Goal: Task Accomplishment & Management: Complete application form

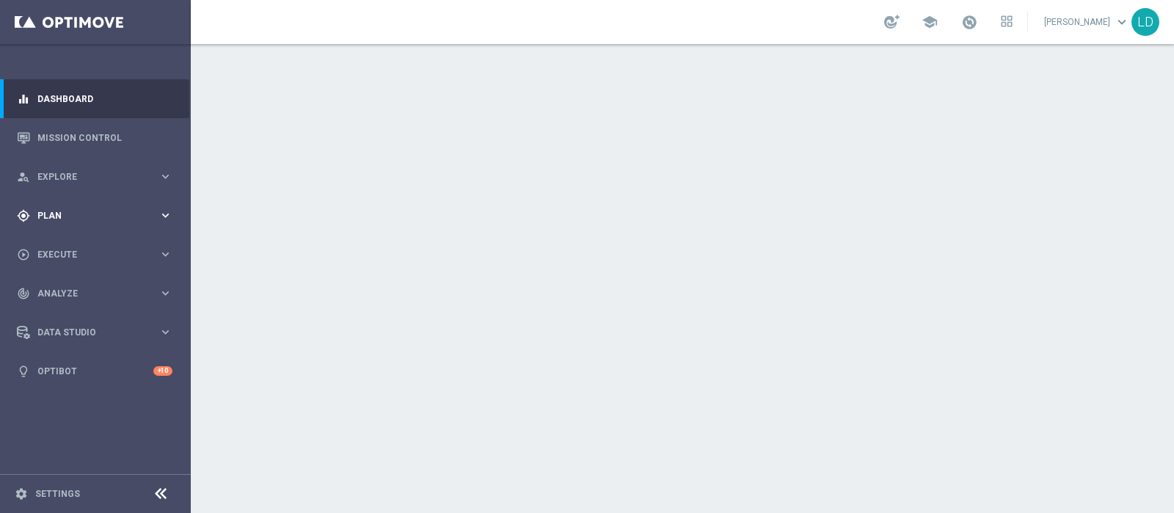
click at [145, 224] on div "gps_fixed Plan keyboard_arrow_right" at bounding box center [94, 215] width 189 height 39
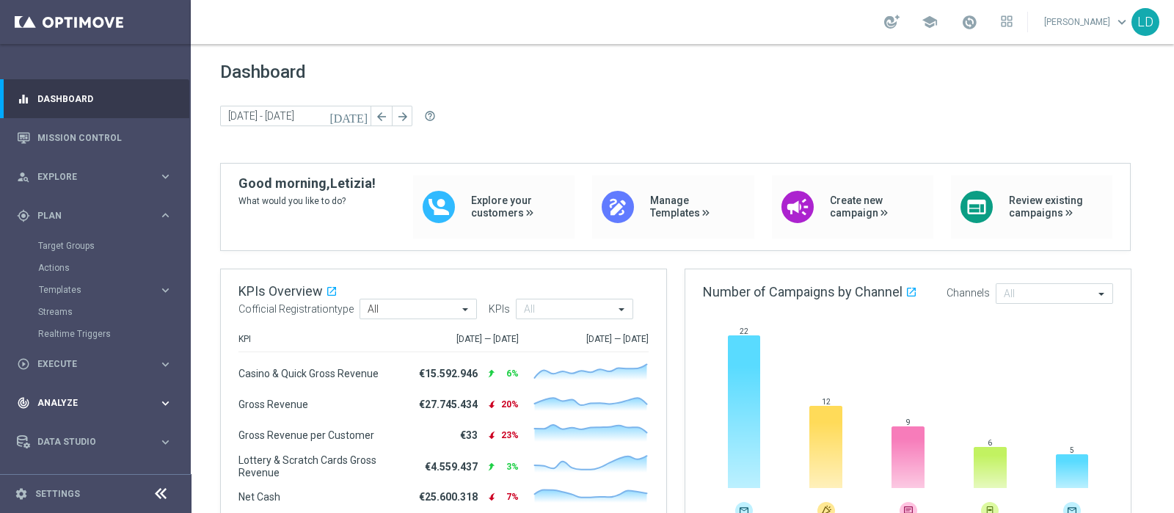
click at [72, 364] on span "Execute" at bounding box center [97, 364] width 121 height 9
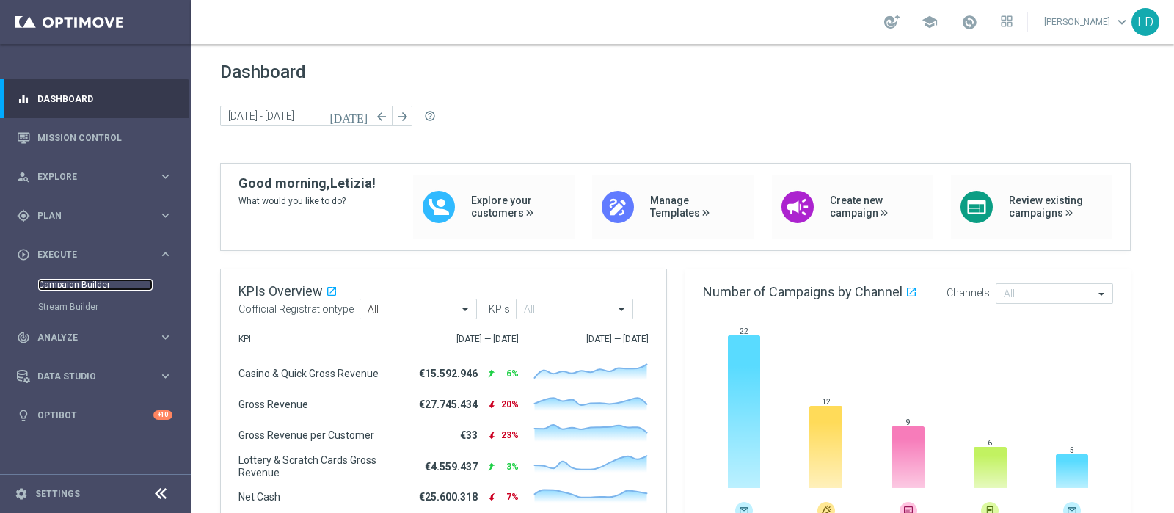
click at [72, 283] on link "Campaign Builder" at bounding box center [95, 285] width 114 height 12
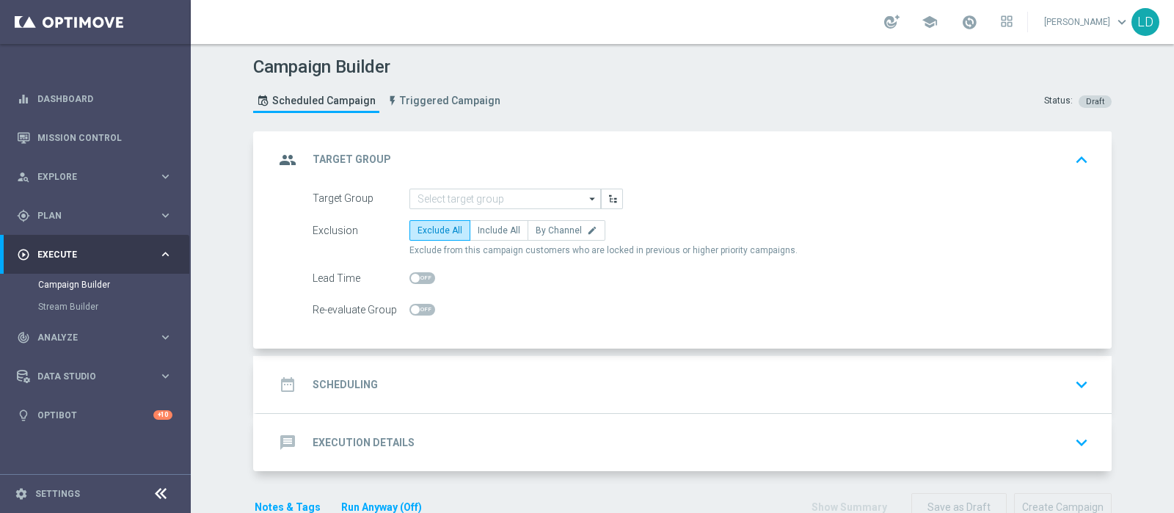
click at [588, 199] on icon "arrow_drop_down" at bounding box center [593, 198] width 15 height 19
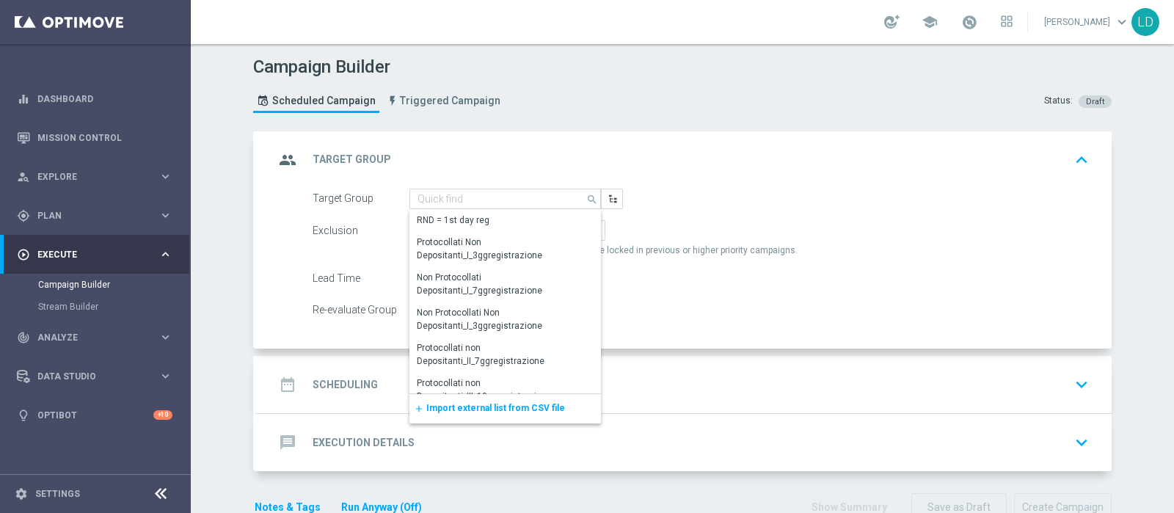
click at [504, 406] on span "Import external list from CSV file" at bounding box center [495, 408] width 139 height 10
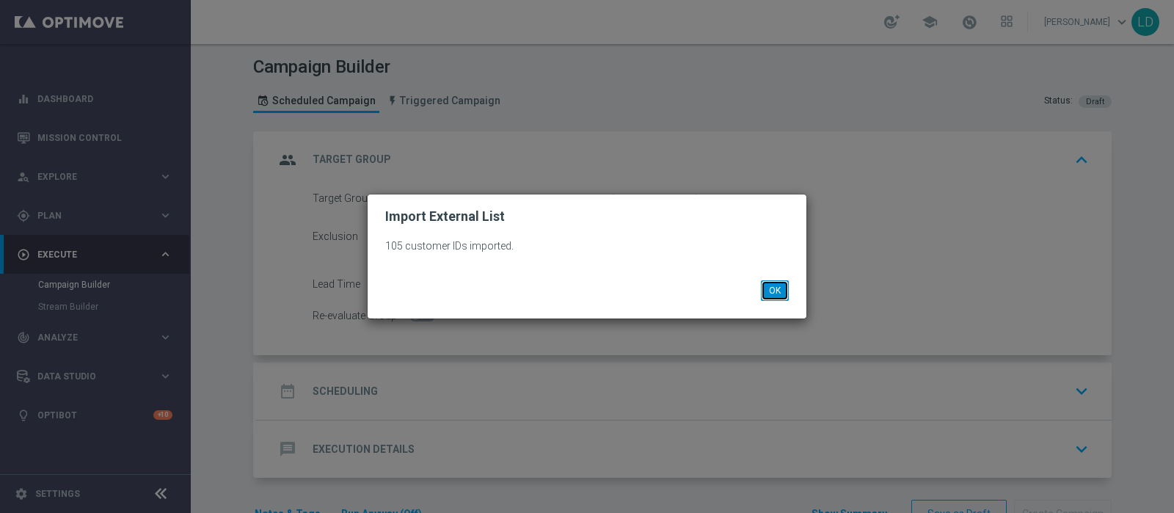
click at [775, 291] on button "OK" at bounding box center [775, 290] width 28 height 21
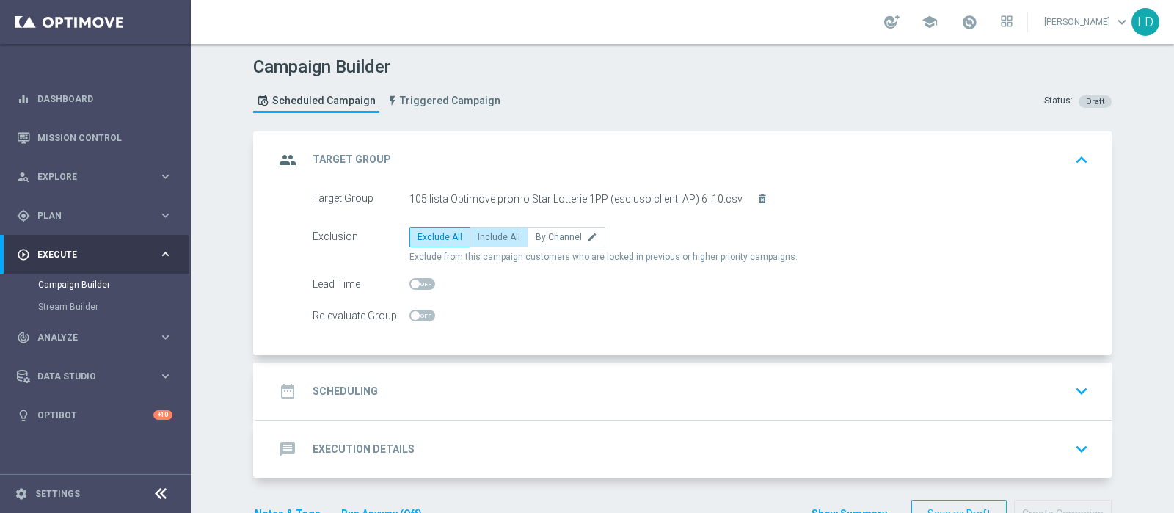
click at [481, 236] on span "Include All" at bounding box center [499, 237] width 43 height 10
click at [481, 236] on input "Include All" at bounding box center [483, 240] width 10 height 10
radio input "true"
click at [288, 153] on icon "group" at bounding box center [287, 160] width 26 height 26
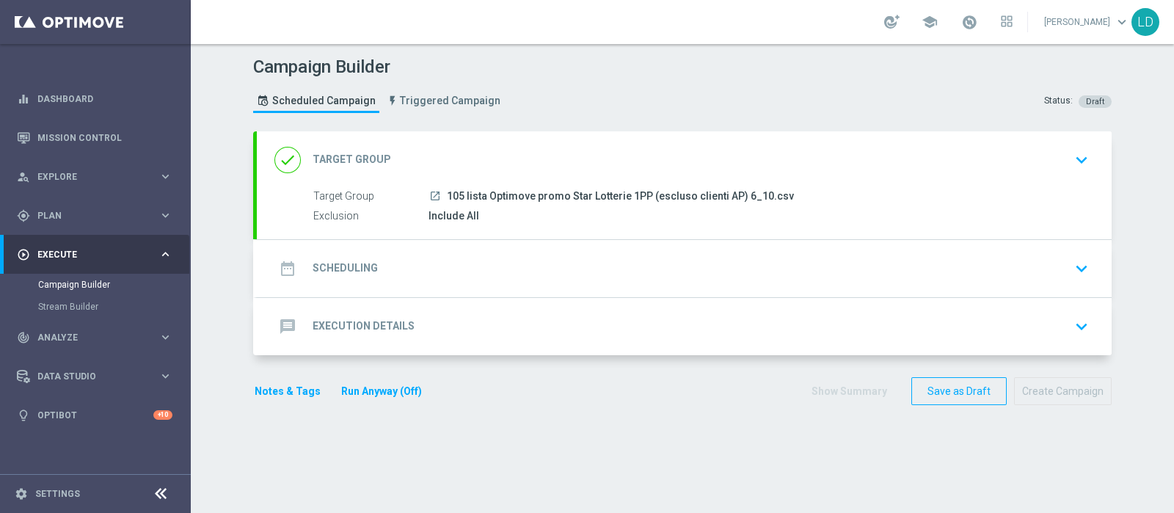
click at [274, 271] on icon "date_range" at bounding box center [287, 268] width 26 height 26
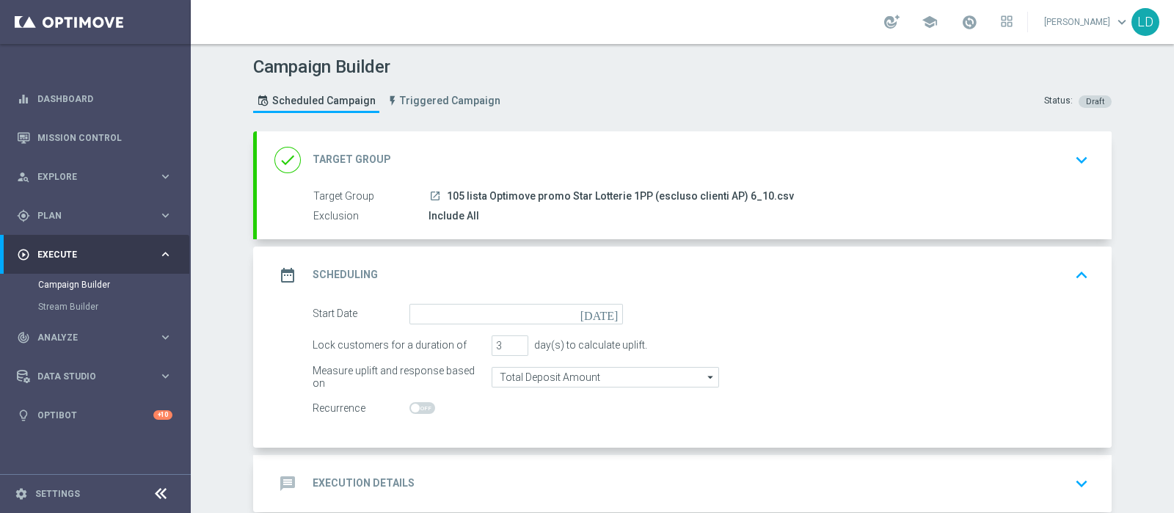
click at [601, 307] on icon "[DATE]" at bounding box center [601, 312] width 43 height 16
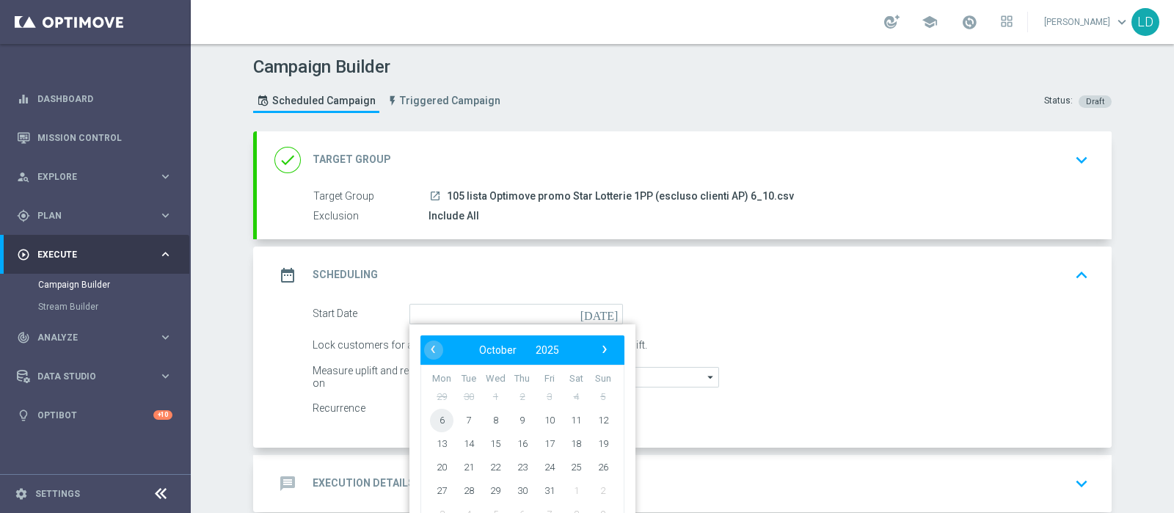
click at [434, 413] on span "6" at bounding box center [441, 419] width 23 height 23
type input "[DATE]"
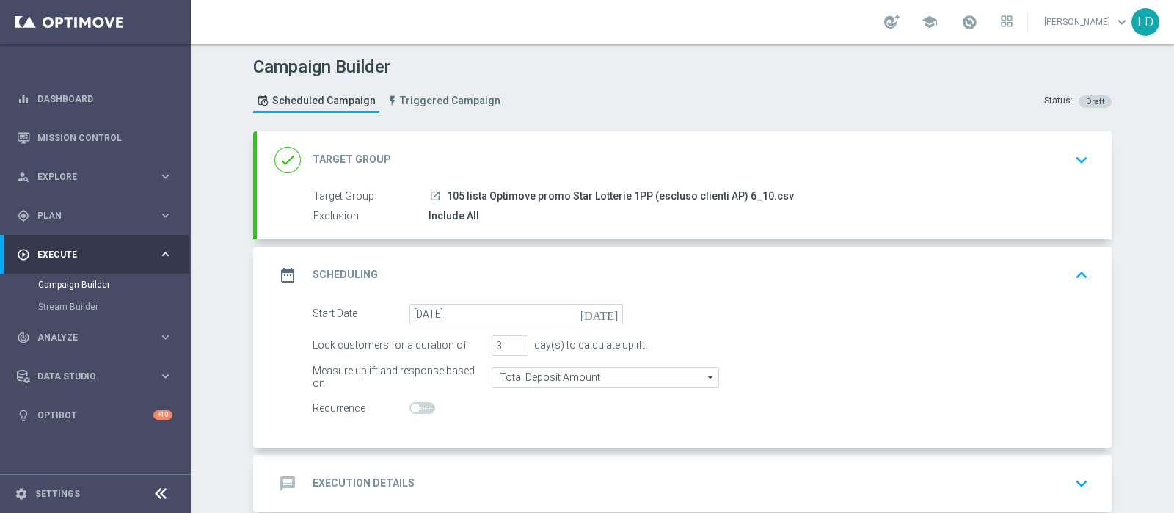
click at [285, 269] on icon "date_range" at bounding box center [287, 275] width 26 height 26
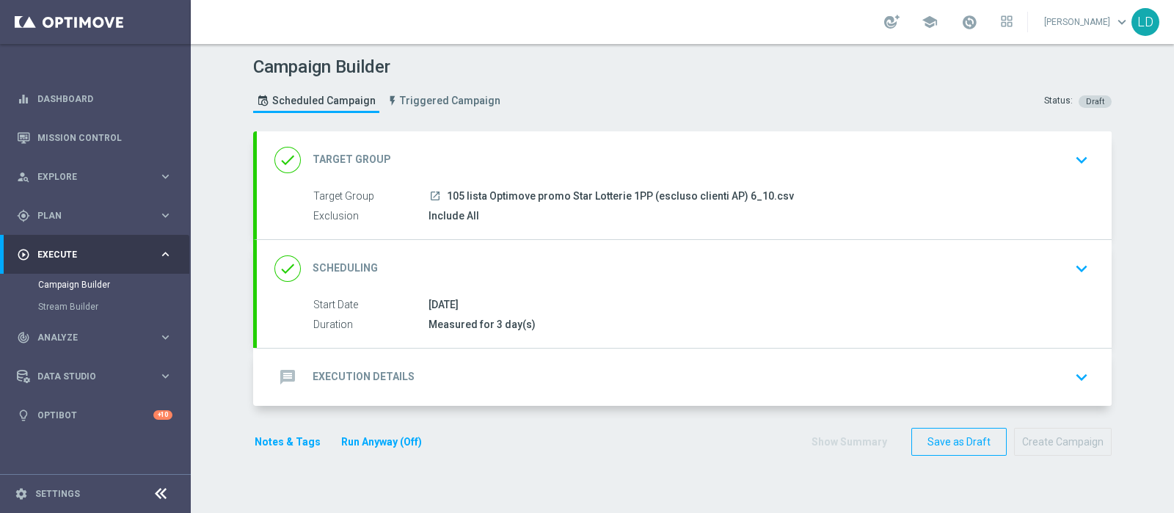
click at [274, 371] on icon "message" at bounding box center [287, 377] width 26 height 26
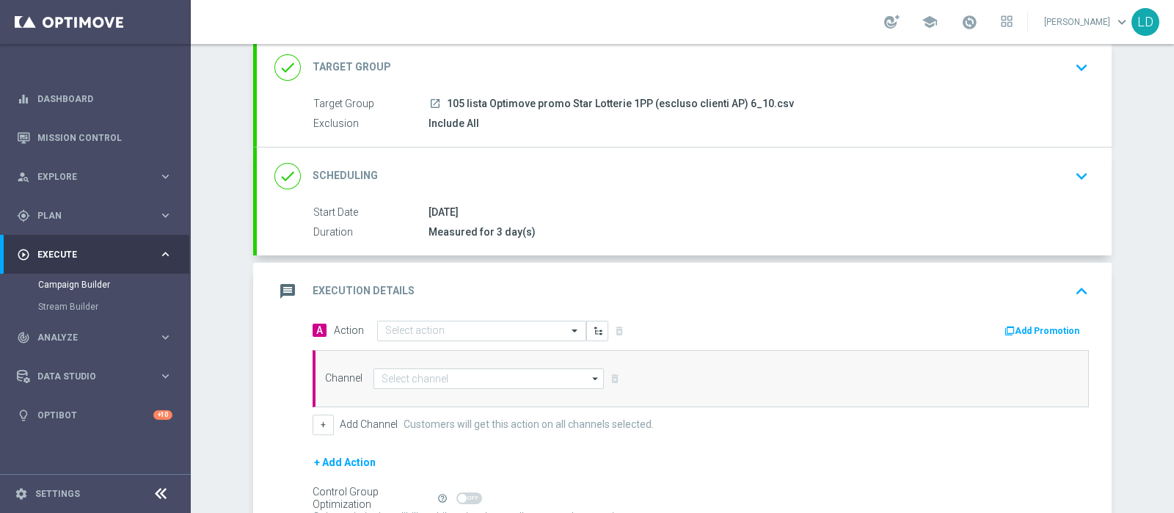
scroll to position [243, 0]
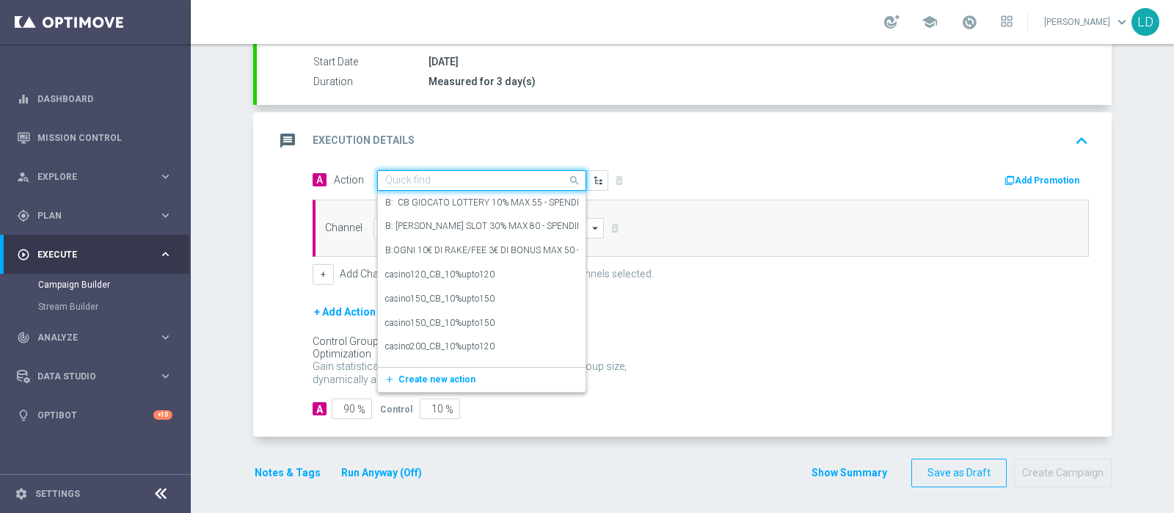
click at [568, 181] on span at bounding box center [576, 180] width 18 height 18
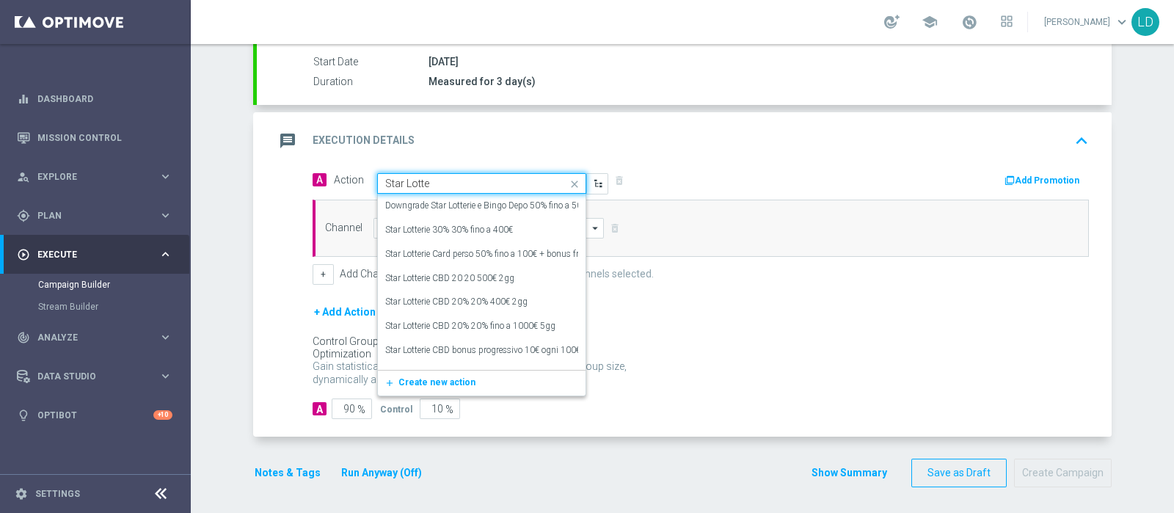
type input "Star [PERSON_NAME]"
click at [483, 347] on label "Star Lotterie CBD bonus progressivo 10€ ogni 100€ giocati 2gg" at bounding box center [505, 350] width 241 height 12
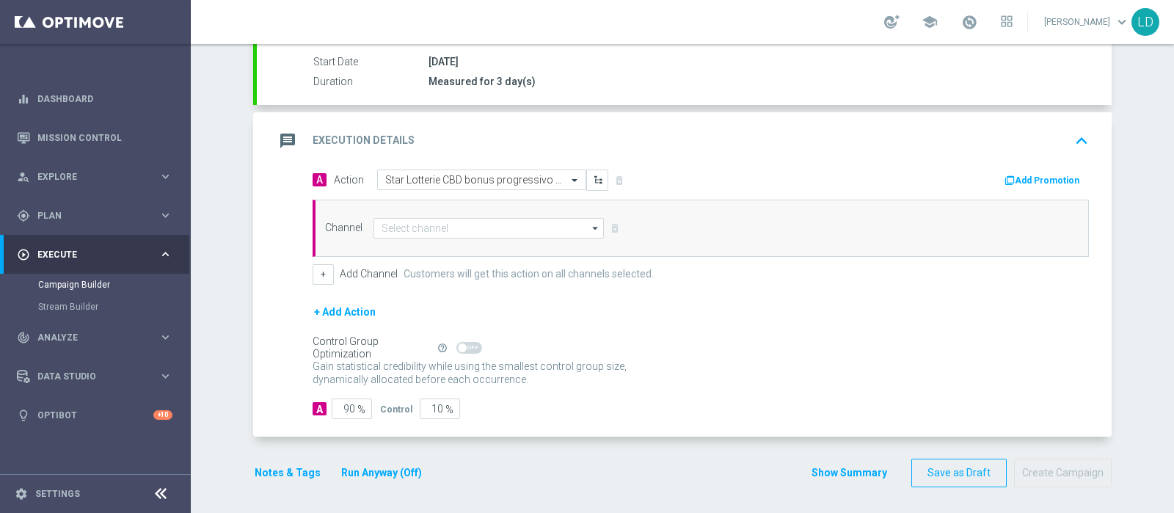
click at [589, 229] on icon "arrow_drop_down" at bounding box center [596, 228] width 15 height 19
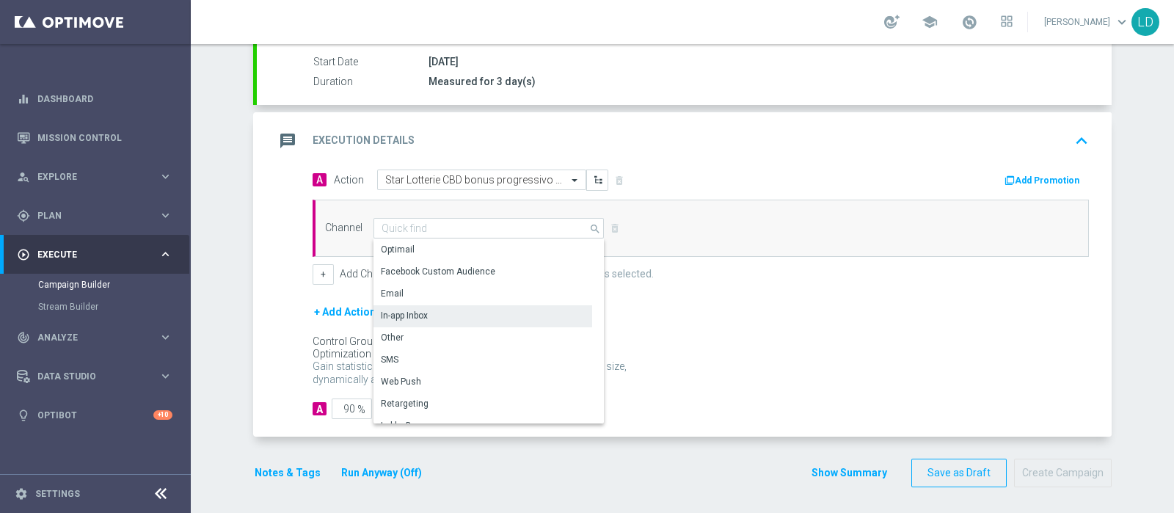
click at [448, 311] on div "In-app Inbox" at bounding box center [483, 315] width 219 height 21
type input "In-app Inbox"
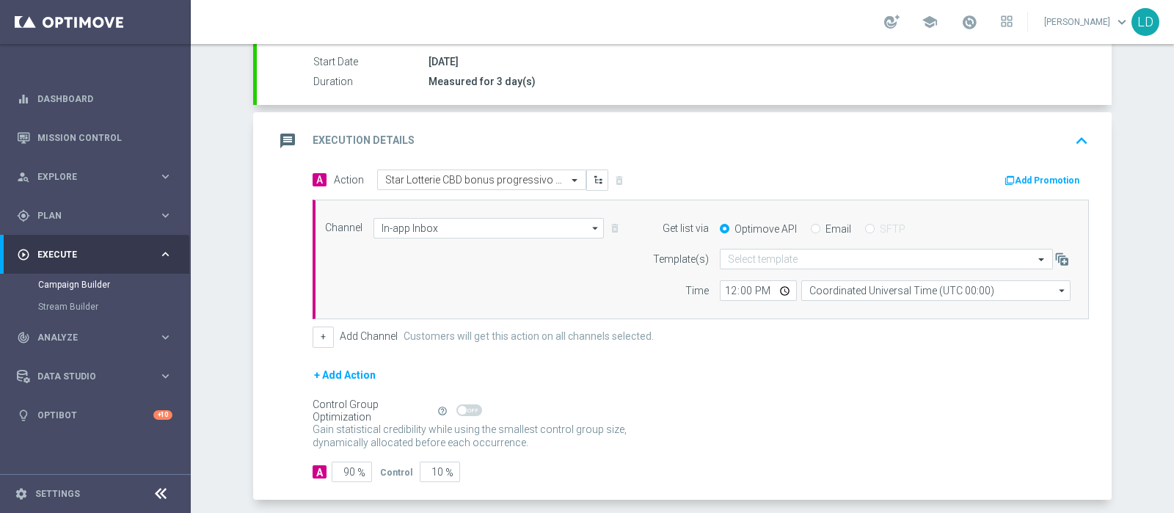
click at [839, 222] on label "Email" at bounding box center [839, 228] width 26 height 13
click at [820, 225] on input "Email" at bounding box center [816, 230] width 10 height 10
radio input "true"
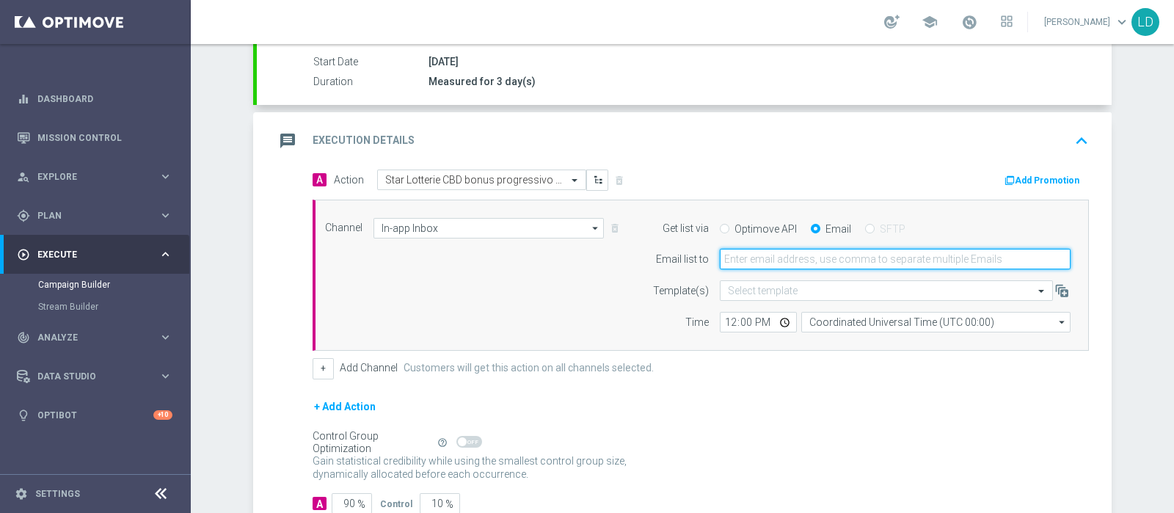
click at [804, 263] on input "email" at bounding box center [895, 259] width 351 height 21
type input "[PERSON_NAME][EMAIL_ADDRESS][PERSON_NAME][DOMAIN_NAME]"
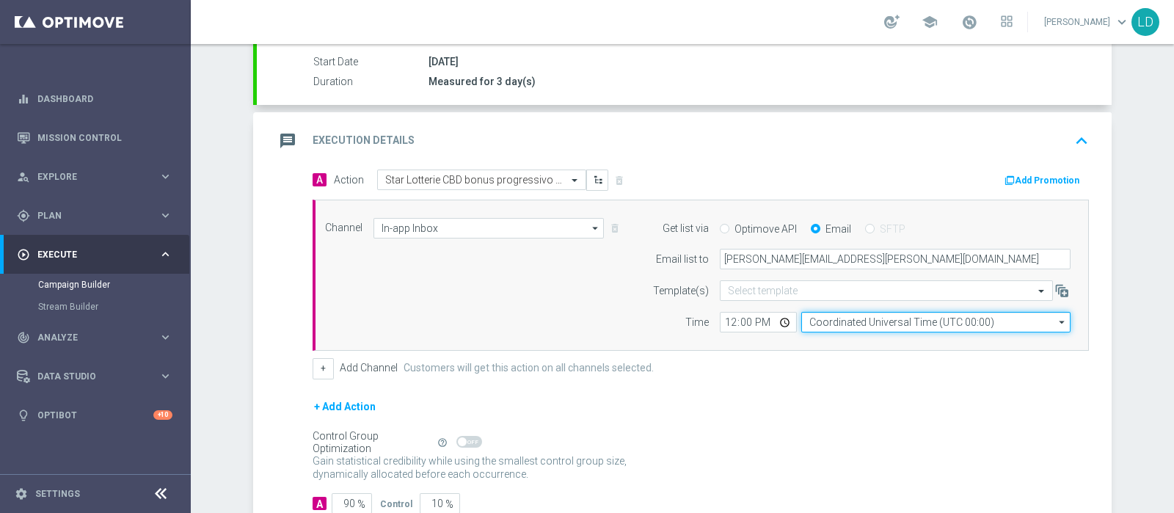
click at [833, 317] on input "Coordinated Universal Time (UTC 00:00)" at bounding box center [935, 322] width 269 height 21
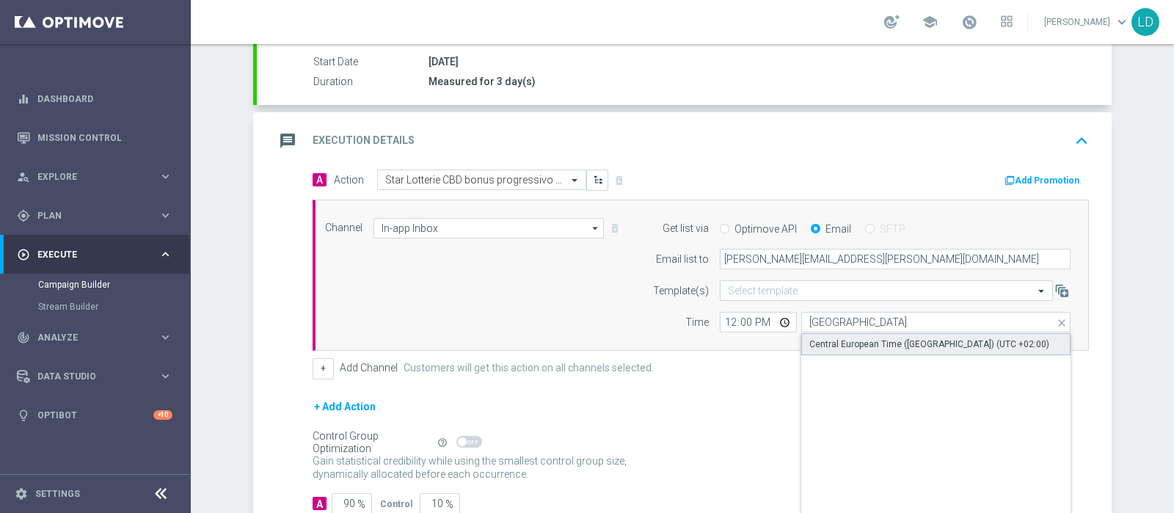
click at [839, 340] on div "Central European Time ([GEOGRAPHIC_DATA]) (UTC +02:00)" at bounding box center [929, 344] width 240 height 13
type input "Central European Time ([GEOGRAPHIC_DATA]) (UTC +02:00)"
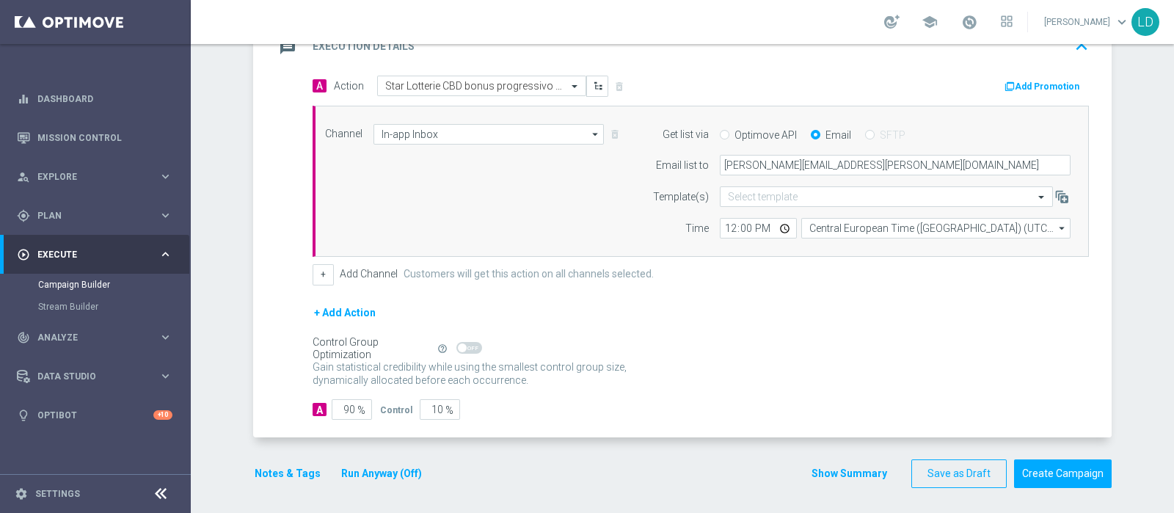
scroll to position [338, 0]
click at [338, 398] on input "90" at bounding box center [352, 408] width 40 height 21
type input "10"
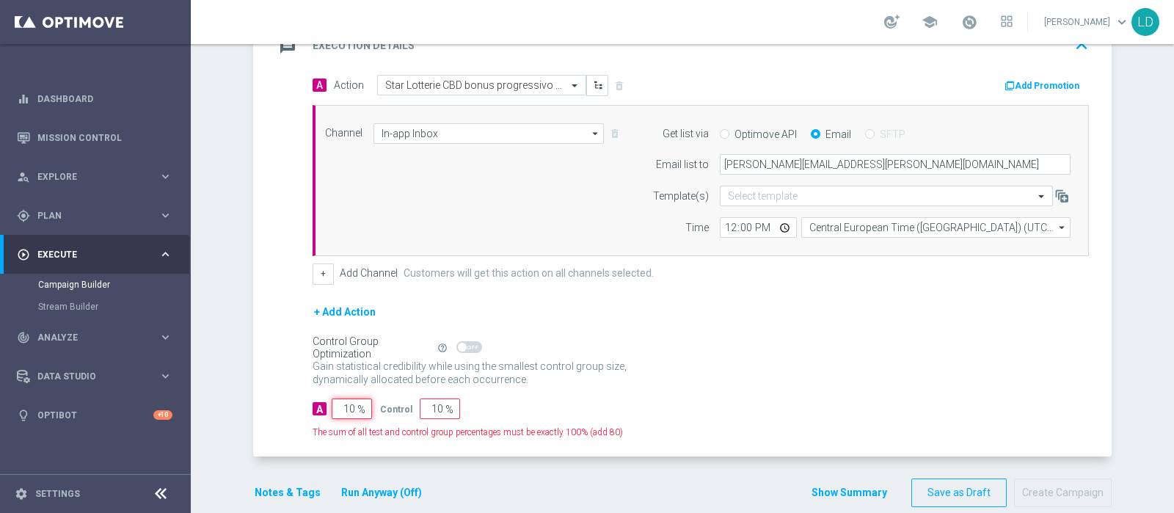
type input "90"
type input "100"
type input "0"
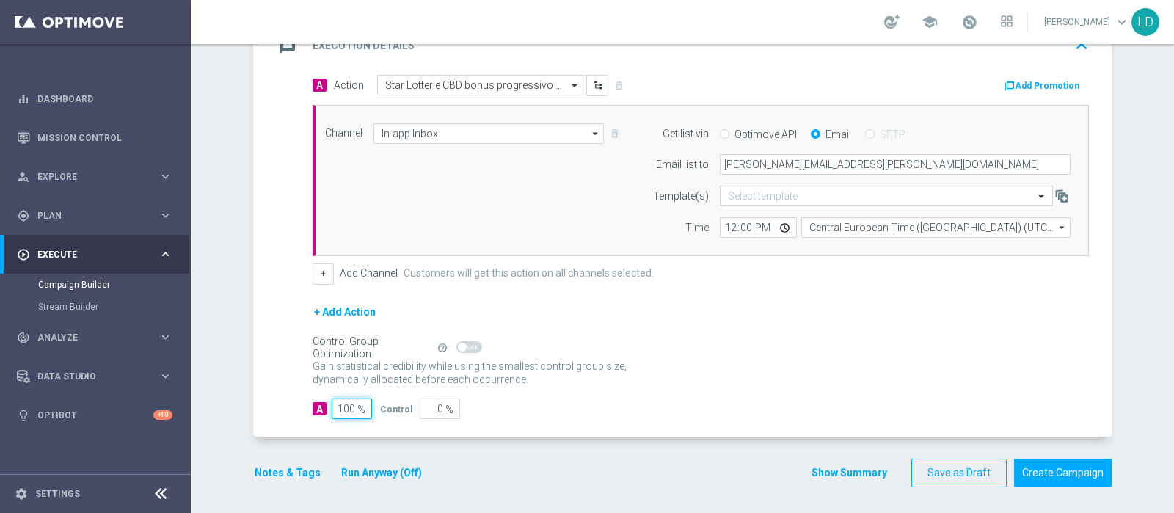
type input "100"
click at [725, 340] on div "Control Group Optimization Self Optimizing Campaign help_outline" at bounding box center [701, 348] width 776 height 16
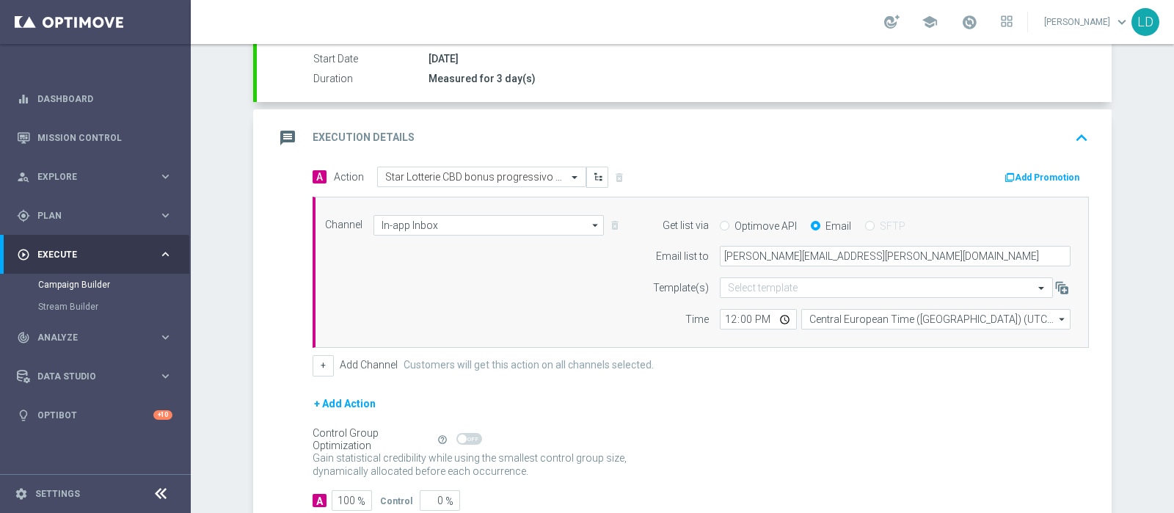
click at [276, 135] on icon "message" at bounding box center [287, 138] width 26 height 26
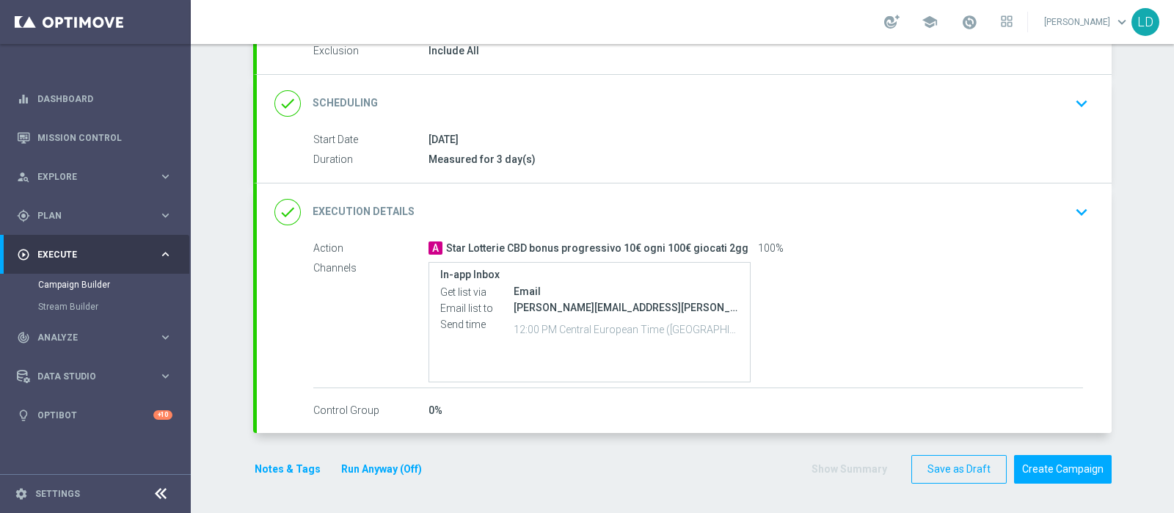
scroll to position [163, 0]
click at [264, 467] on button "Notes & Tags" at bounding box center [287, 472] width 69 height 18
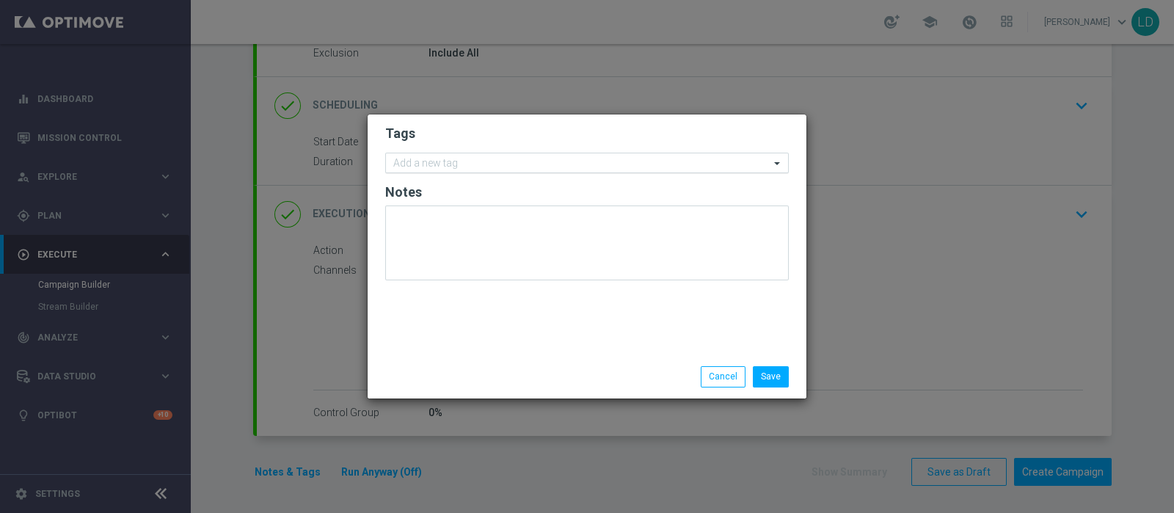
click at [450, 163] on input "text" at bounding box center [581, 164] width 376 height 12
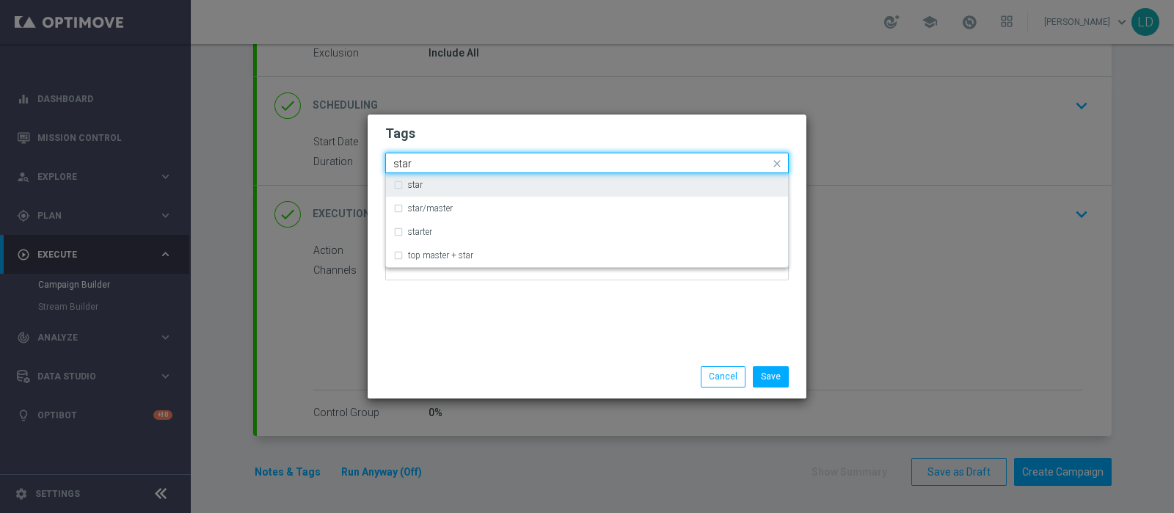
click at [431, 183] on div "star" at bounding box center [594, 185] width 373 height 9
type input "star"
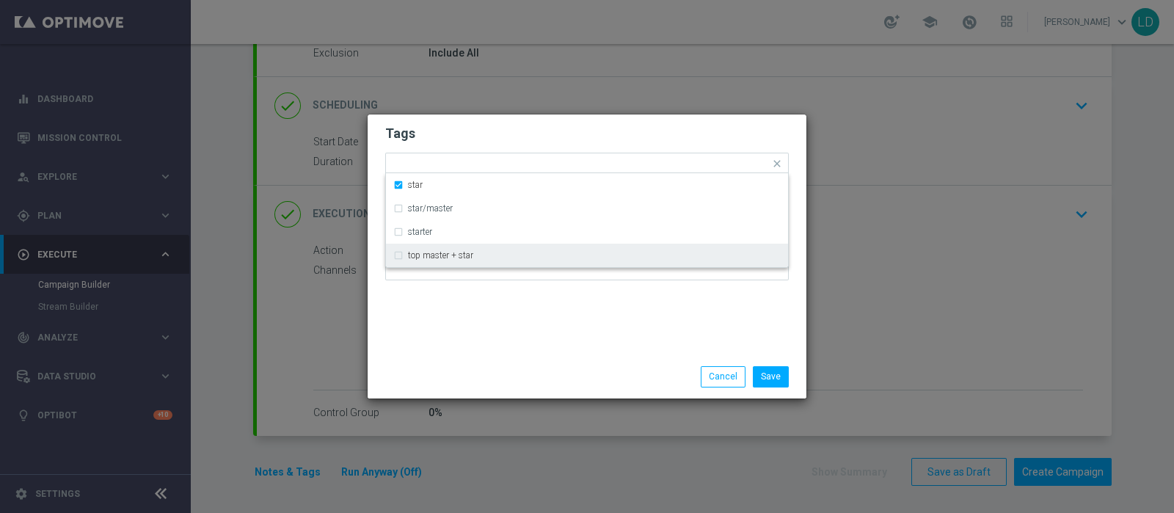
drag, startPoint x: 449, startPoint y: 324, endPoint x: 448, endPoint y: 291, distance: 33.0
click at [451, 324] on div "Tags Quick find × star star star/master starter top master + star Notes" at bounding box center [587, 234] width 439 height 241
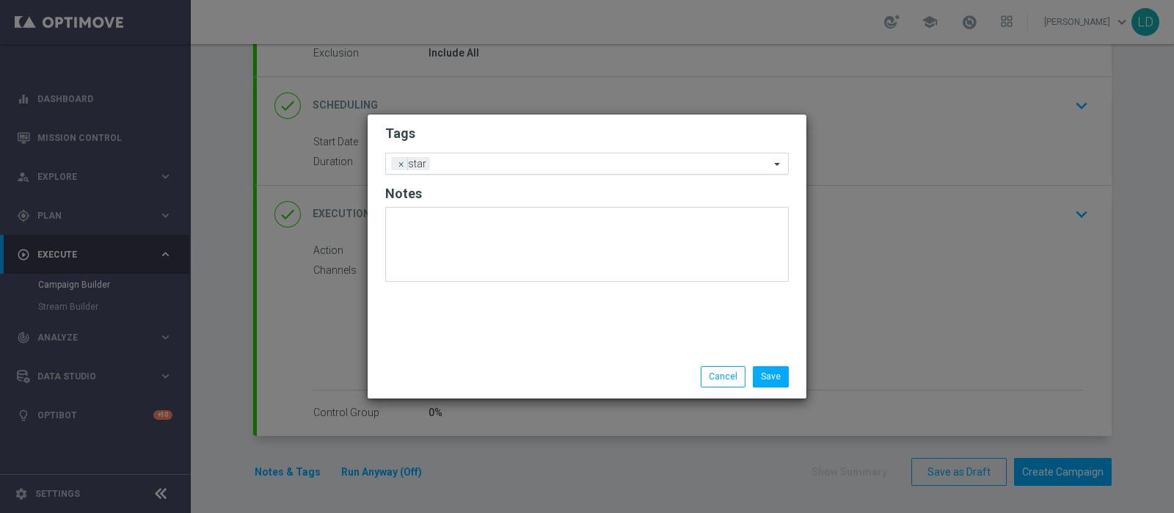
click at [448, 168] on input "text" at bounding box center [603, 165] width 334 height 12
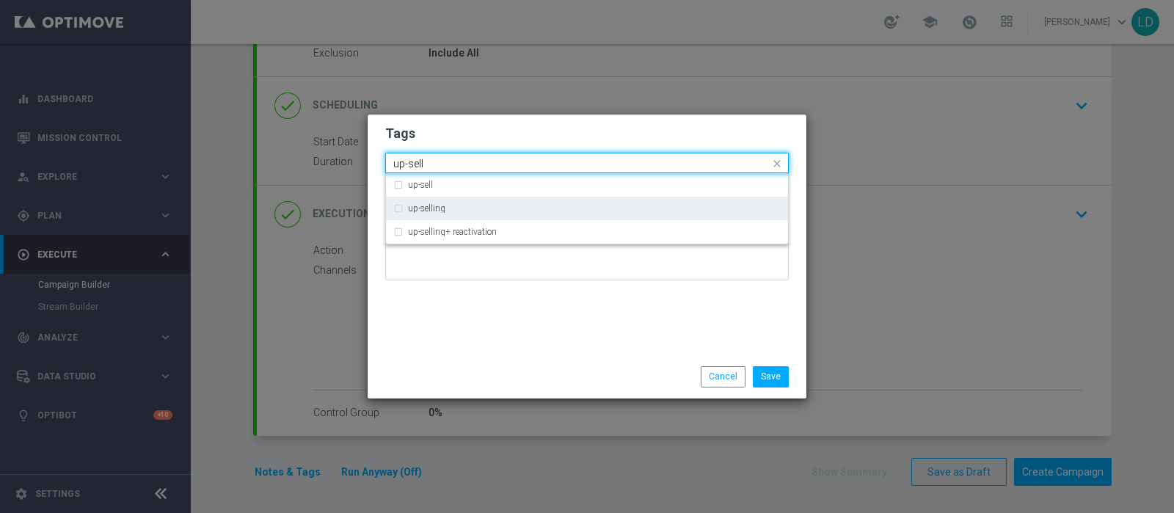
click at [473, 204] on div "up-selling" at bounding box center [594, 208] width 373 height 9
type input "up-sell"
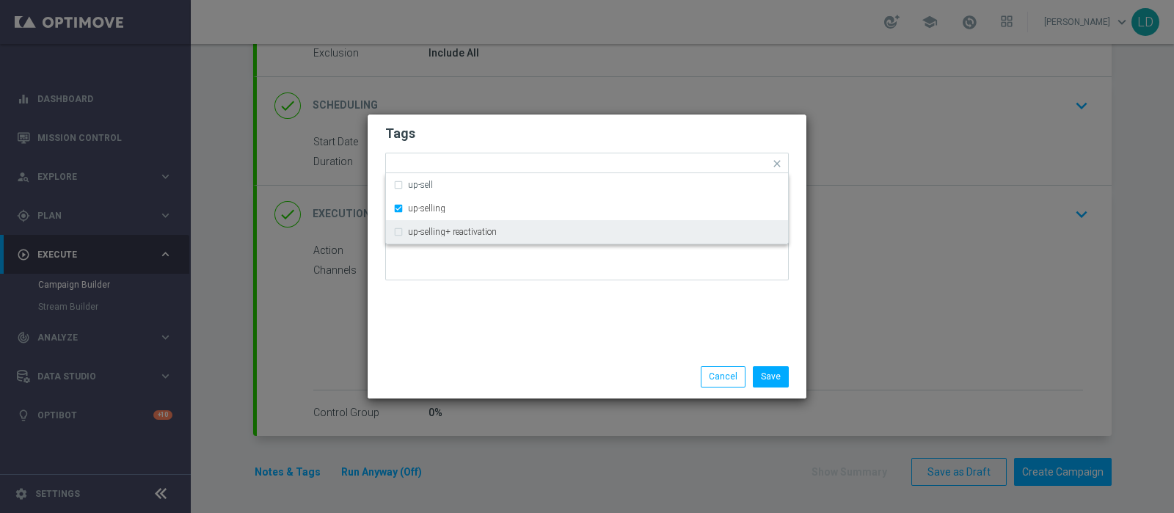
click at [494, 321] on div "Tags Quick find × star × up-selling up-sell up-selling up-selling+ reactivation…" at bounding box center [587, 234] width 439 height 241
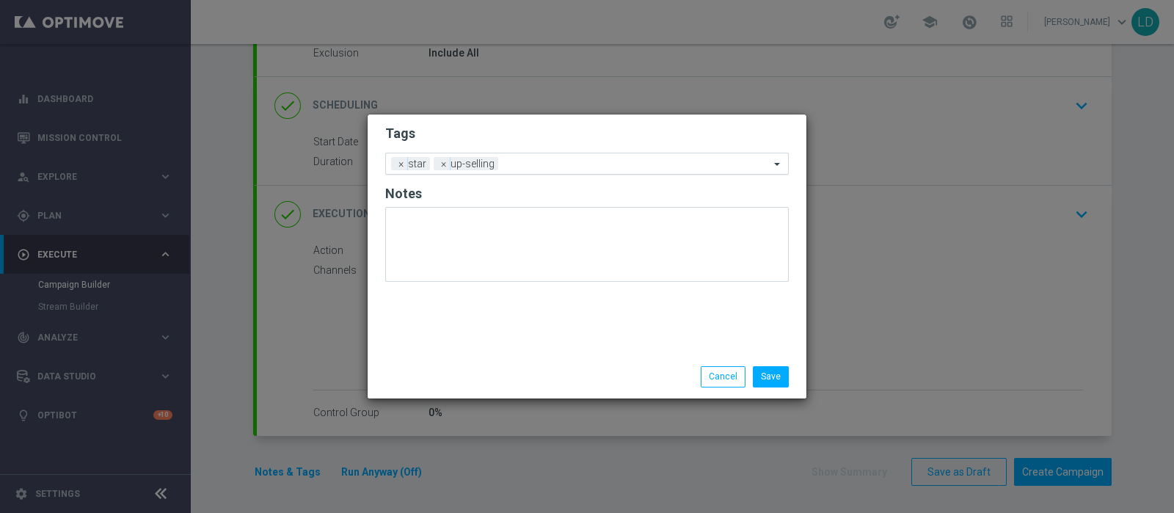
click at [539, 167] on input "text" at bounding box center [637, 165] width 266 height 12
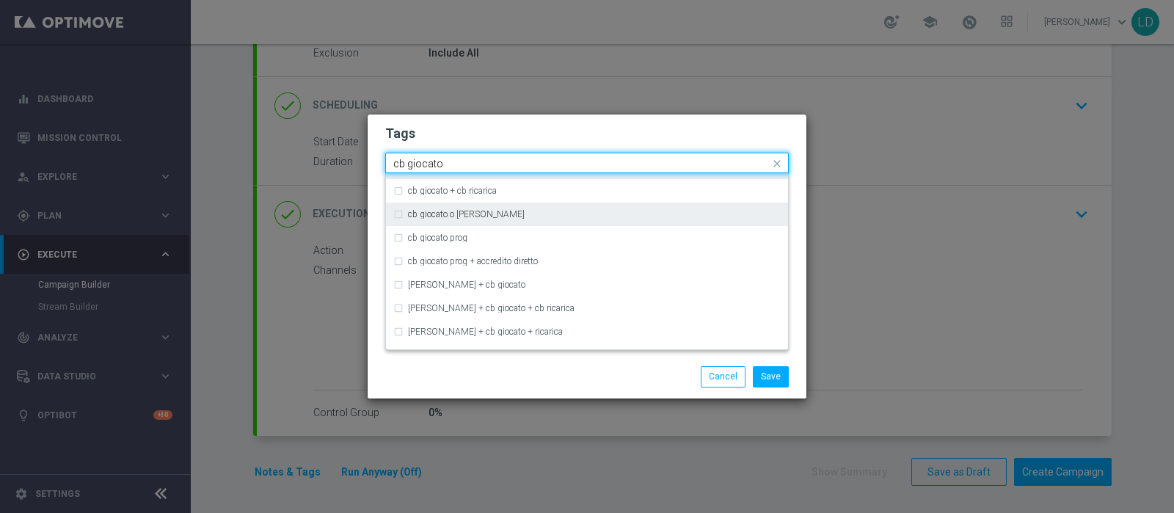
scroll to position [37, 0]
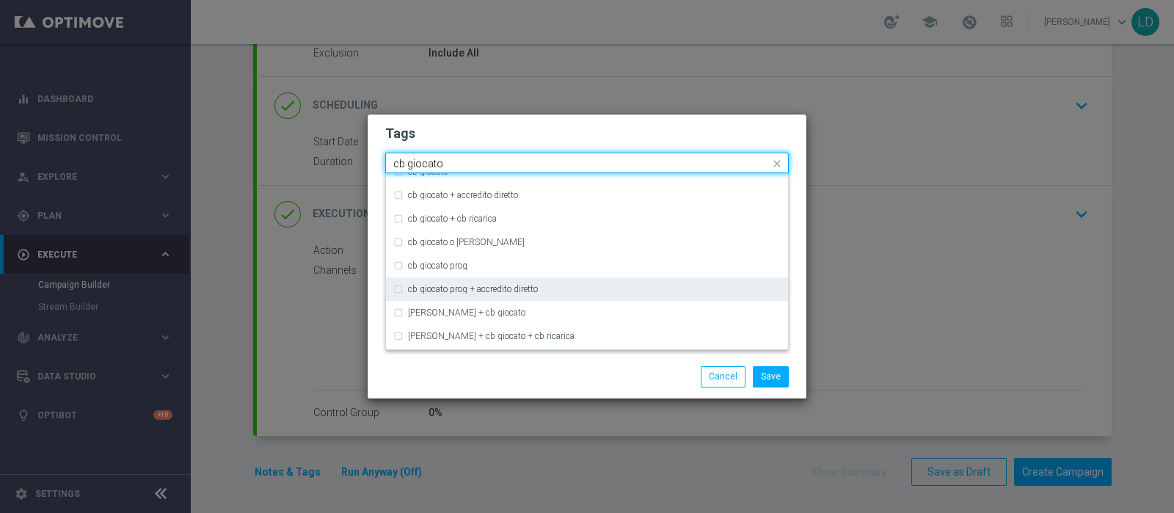
click at [553, 285] on div "cb giocato prog + accredito diretto" at bounding box center [594, 289] width 373 height 9
type input "cb giocato"
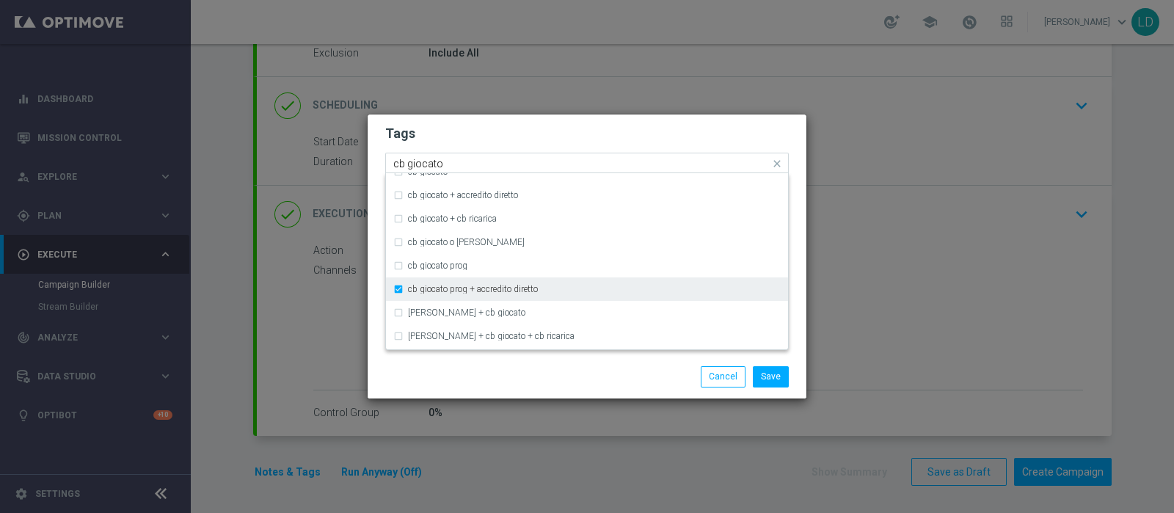
scroll to position [128, 0]
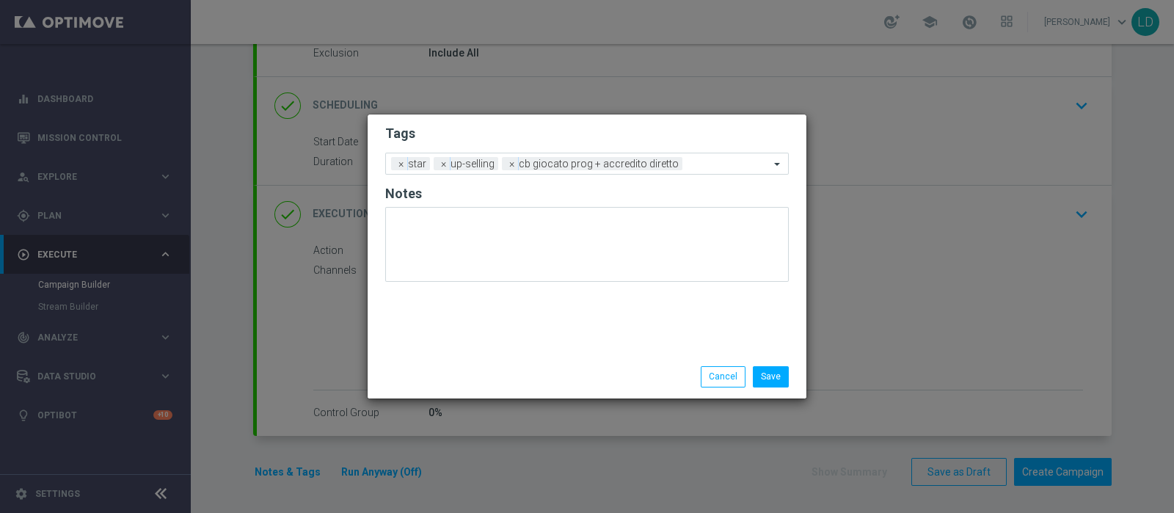
click at [587, 383] on div "Save Cancel" at bounding box center [658, 376] width 284 height 21
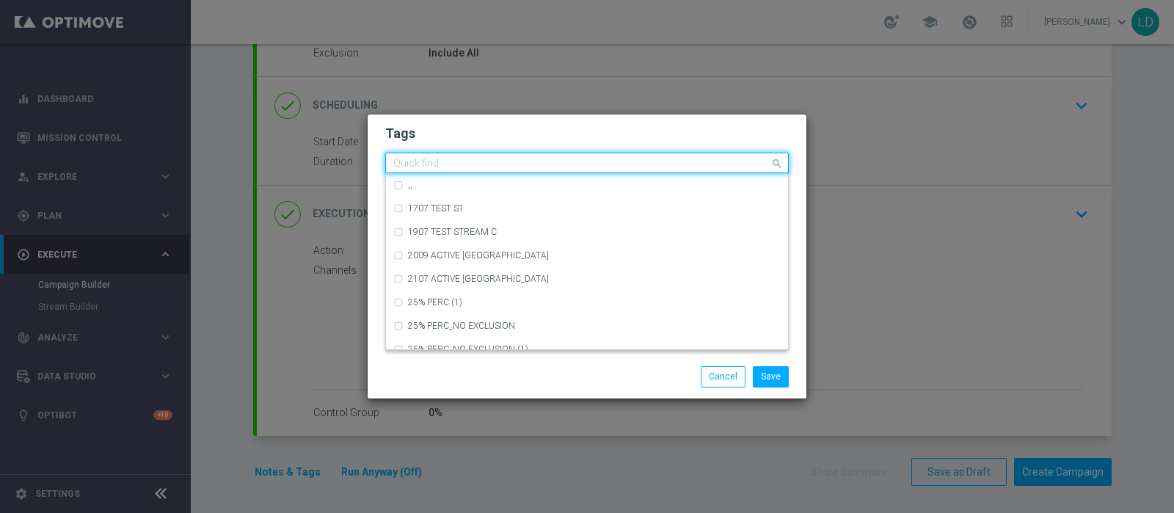
click at [704, 165] on input "text" at bounding box center [581, 164] width 376 height 12
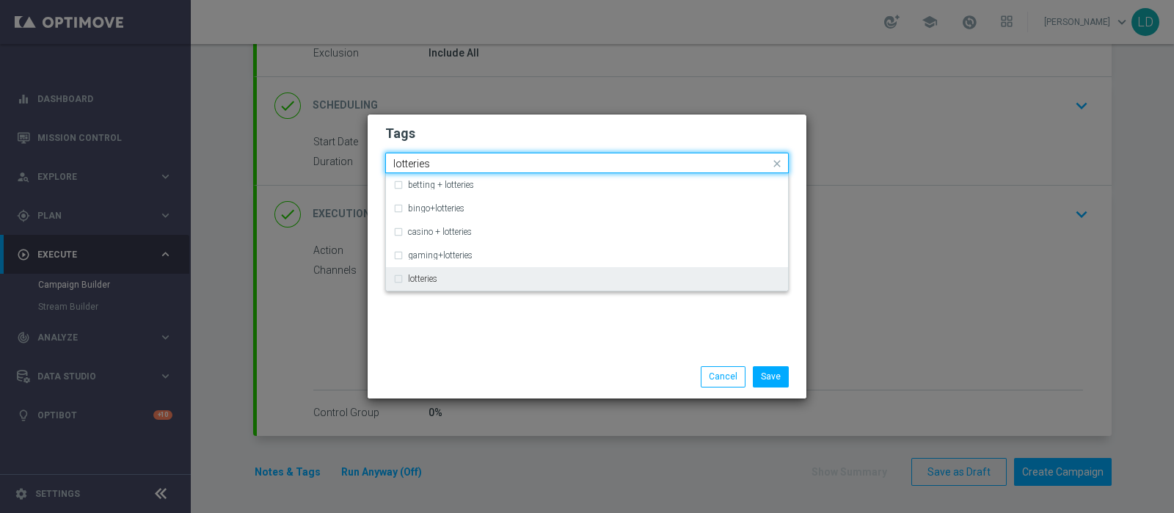
click at [503, 283] on div "lotteries" at bounding box center [586, 278] width 387 height 23
type input "lotteries"
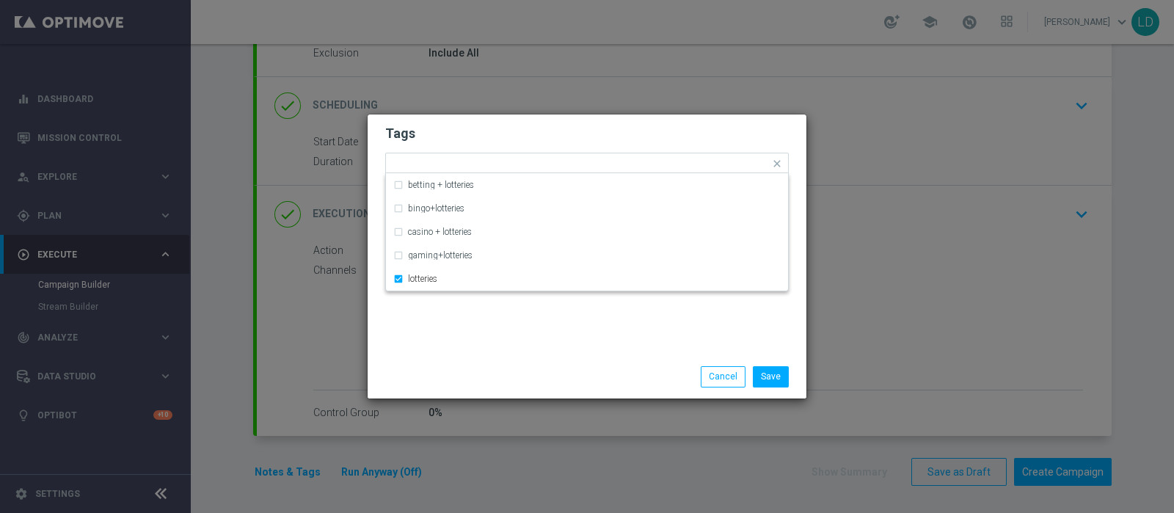
drag, startPoint x: 542, startPoint y: 376, endPoint x: 542, endPoint y: 363, distance: 12.5
click at [540, 376] on div "Save Cancel" at bounding box center [658, 376] width 284 height 21
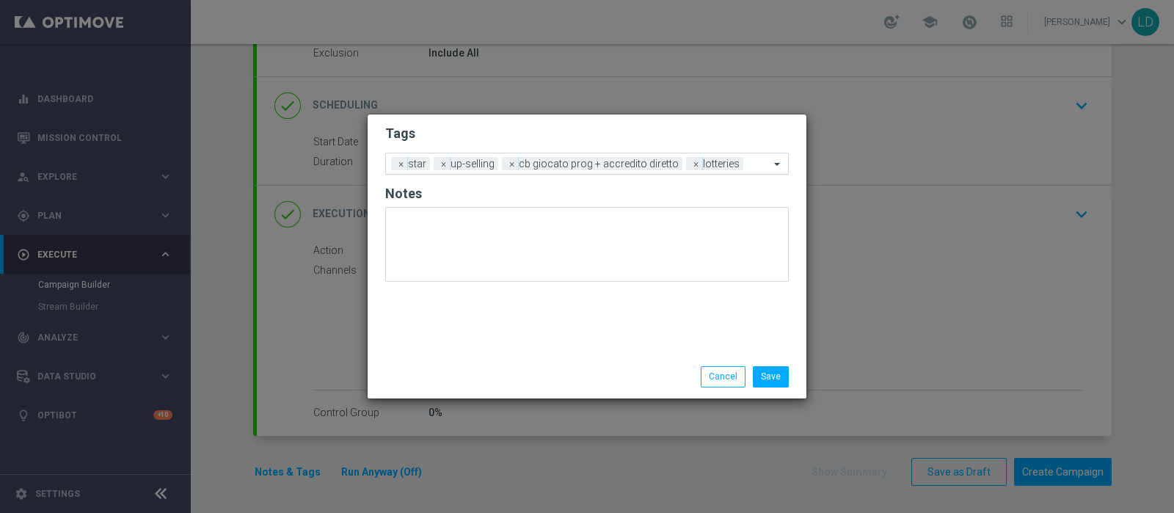
click at [759, 160] on input "text" at bounding box center [759, 165] width 21 height 12
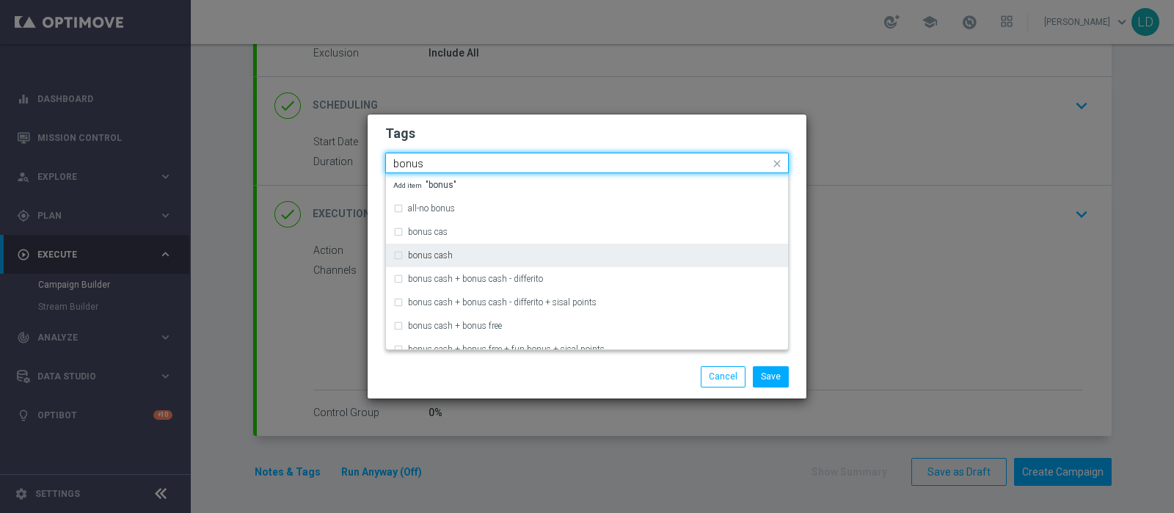
click at [499, 244] on div "bonus cash" at bounding box center [586, 255] width 387 height 23
type input "bonus"
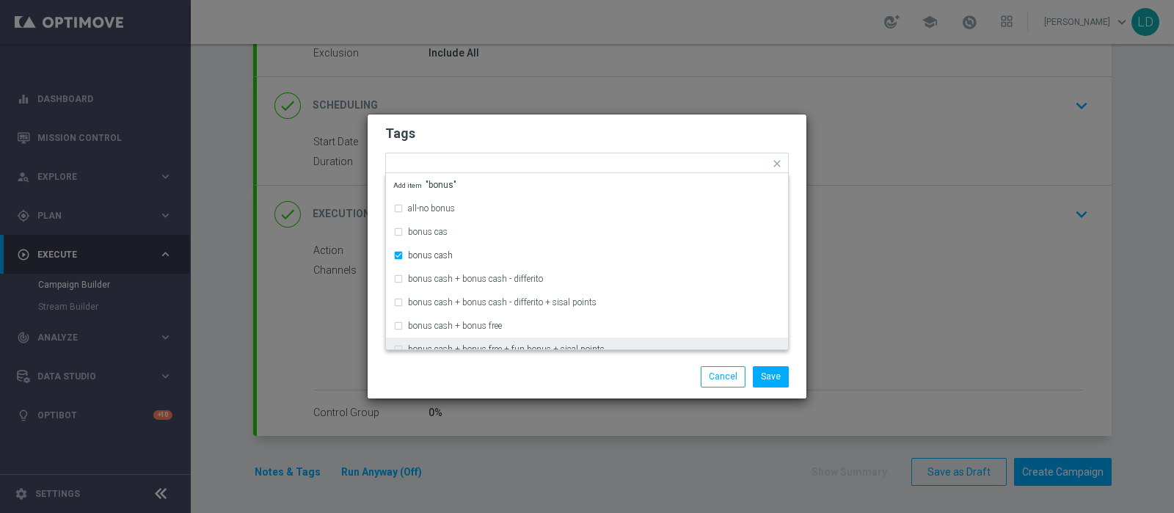
click at [539, 385] on div "Save Cancel" at bounding box center [658, 376] width 284 height 21
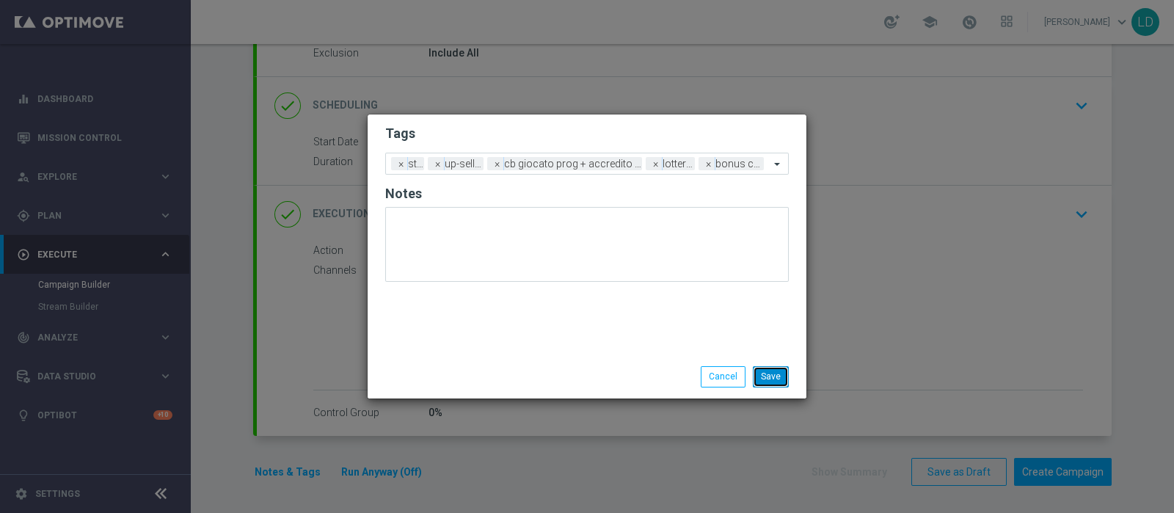
click at [779, 371] on button "Save" at bounding box center [771, 376] width 36 height 21
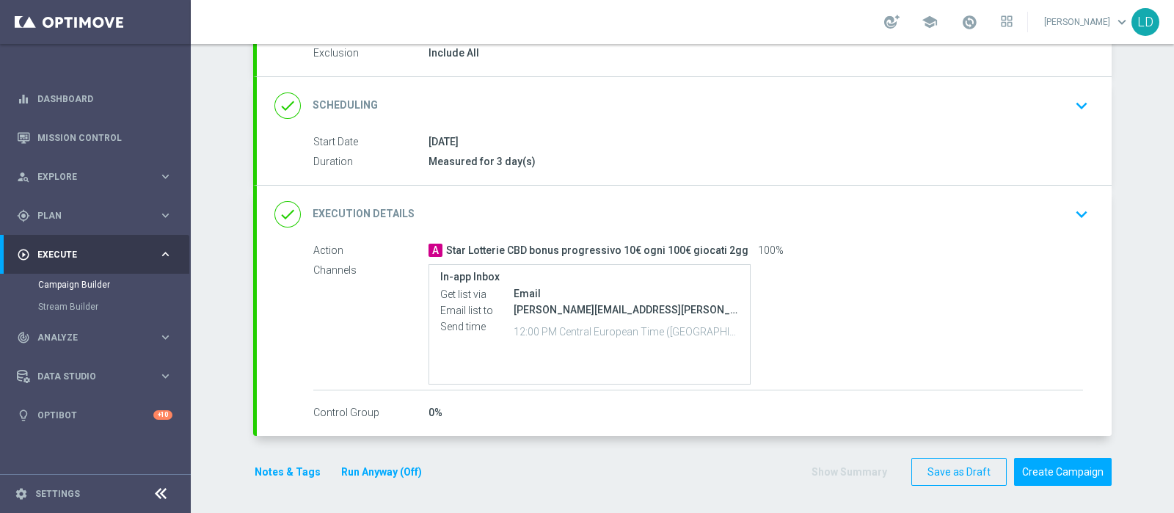
click at [285, 212] on icon "done" at bounding box center [287, 214] width 26 height 26
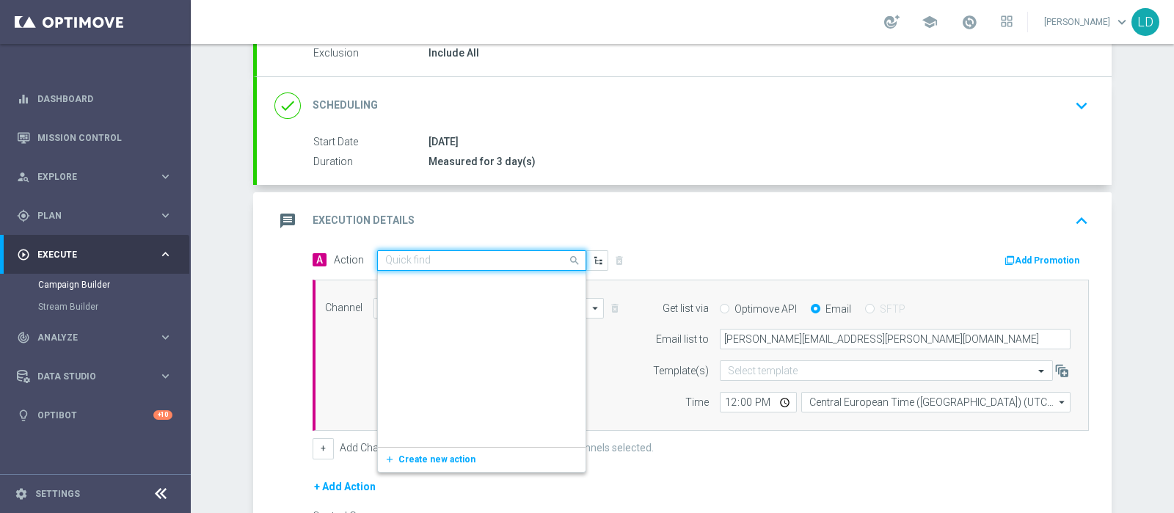
click at [484, 260] on input "text" at bounding box center [467, 261] width 164 height 12
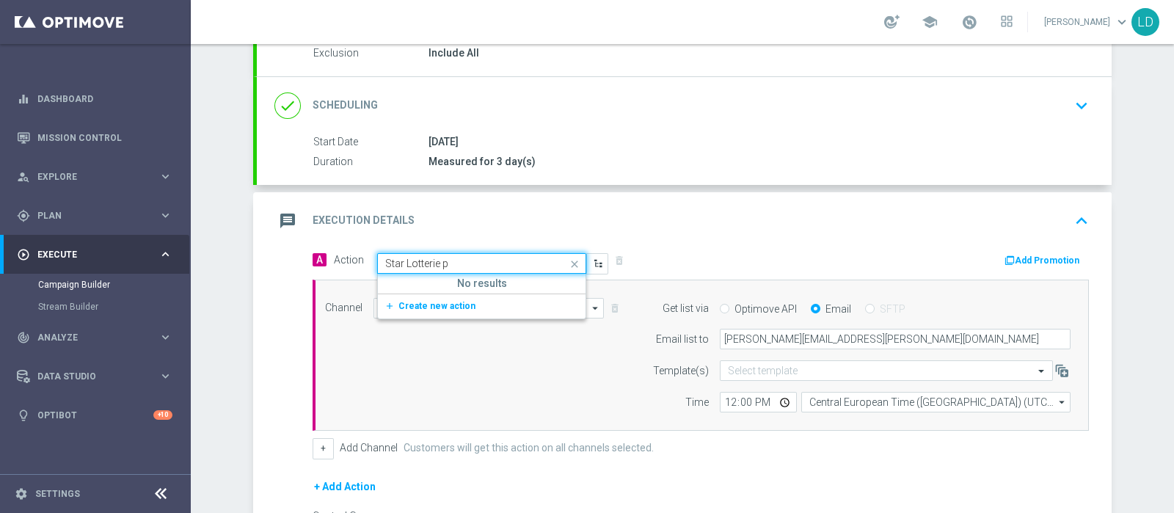
scroll to position [0, 0]
type input "Star Lotterie"
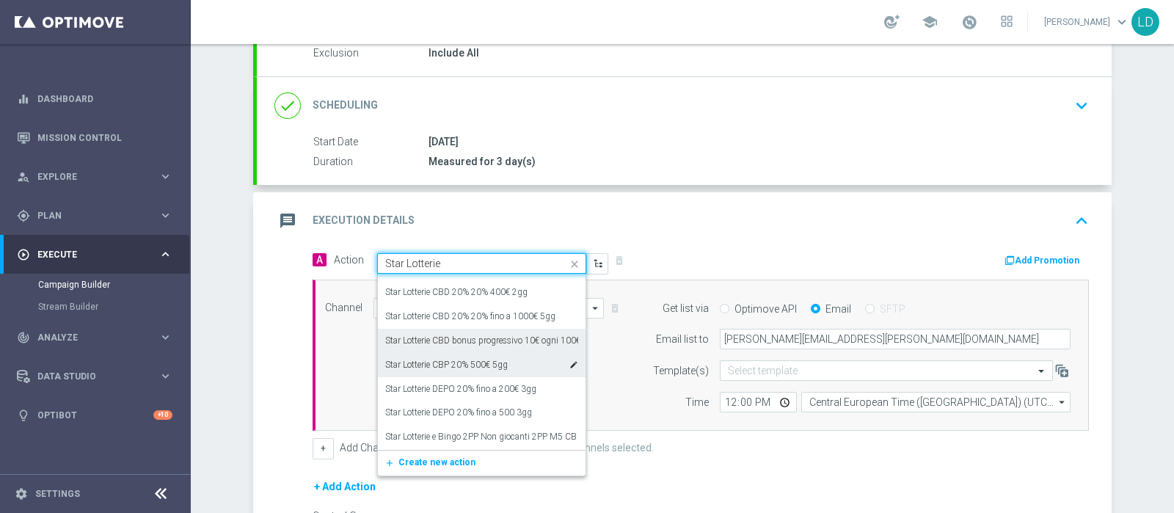
scroll to position [255, 0]
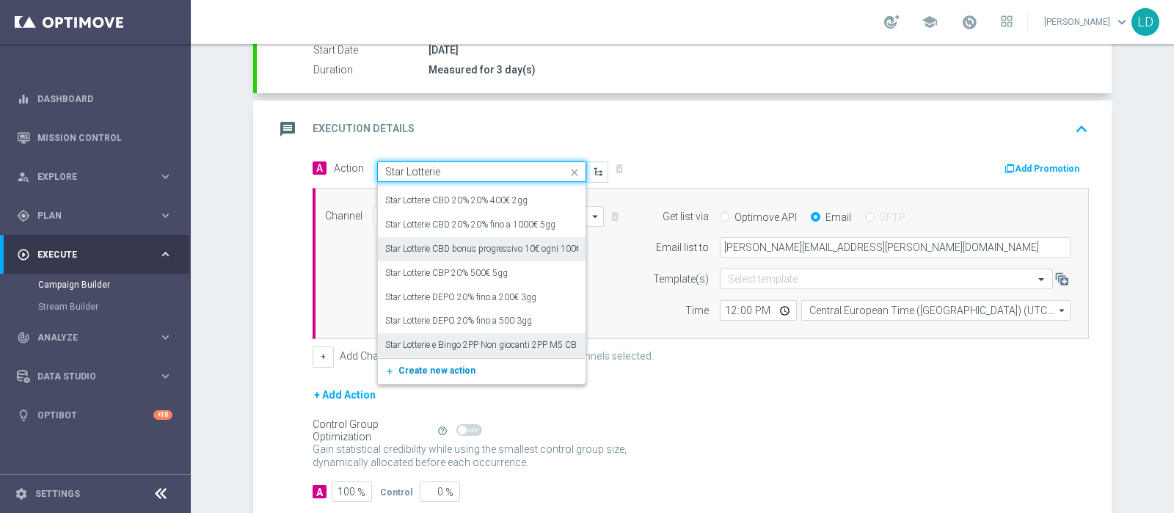
click at [426, 368] on span "Create new action" at bounding box center [436, 370] width 77 height 10
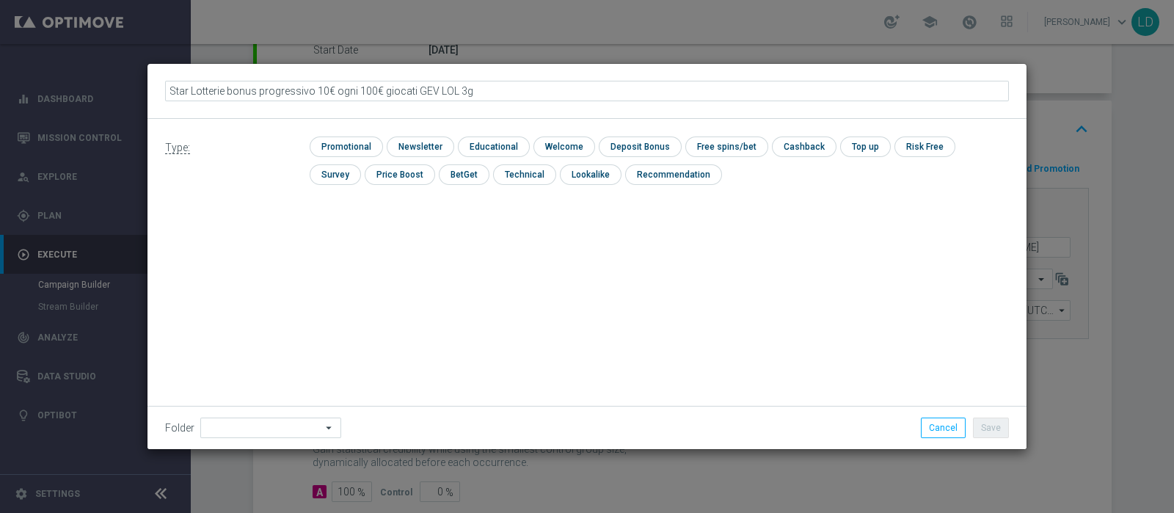
type input "Star Lotterie bonus progressivo 10€ ogni 100€ giocati GEV LOL 3gg"
click at [345, 148] on input "checkbox" at bounding box center [345, 146] width 70 height 20
checkbox input "true"
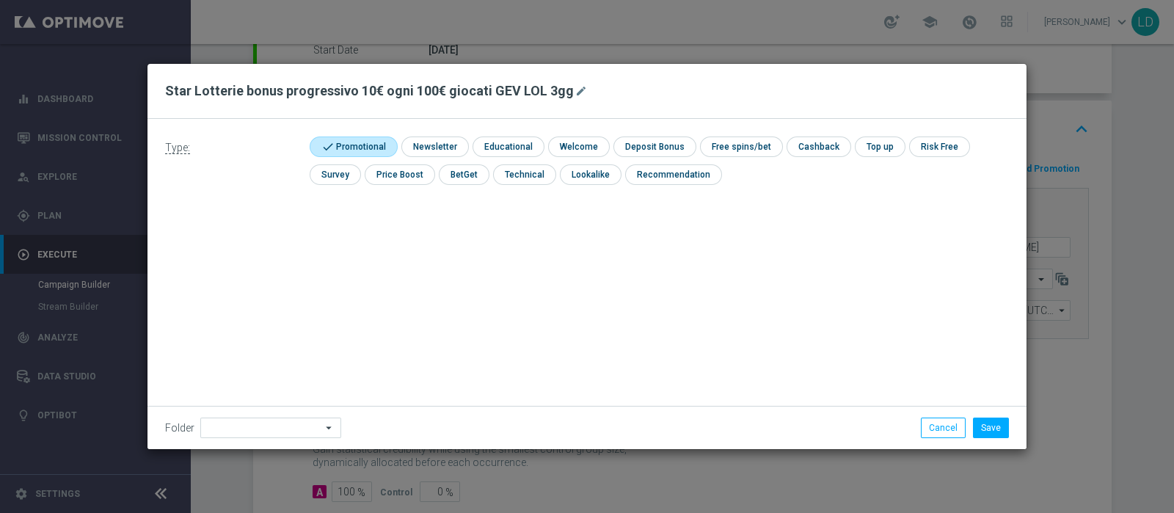
click at [322, 424] on icon "arrow_drop_down" at bounding box center [329, 427] width 15 height 19
click at [255, 249] on div "Diamond Sorte" at bounding box center [238, 244] width 60 height 13
type input "Diamond Sorte"
click at [353, 88] on h2 "Star Lotterie bonus progressivo 10€ ogni 100€ giocati GEV LOL 3gg" at bounding box center [369, 91] width 409 height 18
click at [575, 90] on icon "mode_edit" at bounding box center [581, 91] width 12 height 12
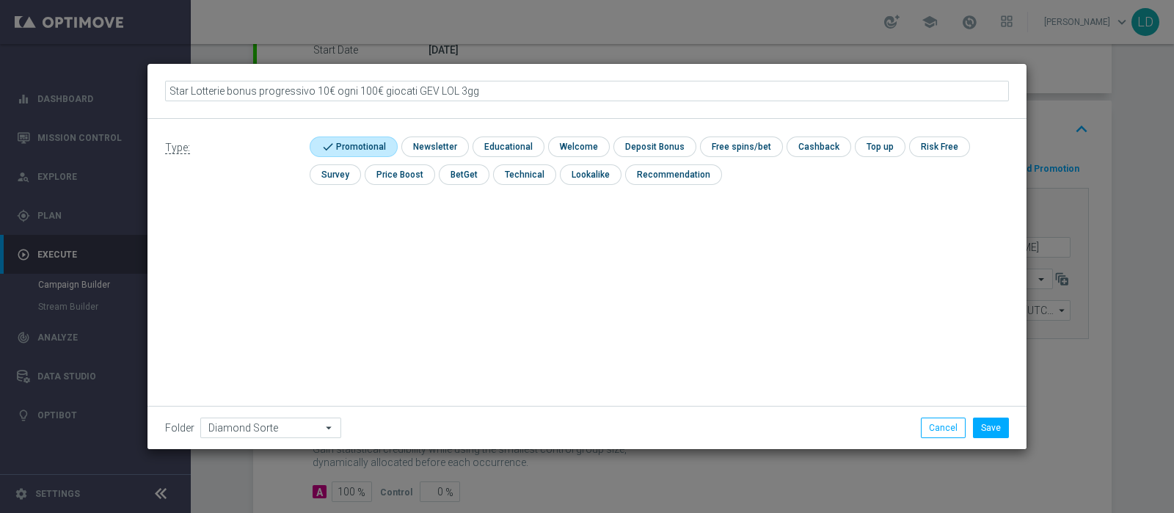
click at [305, 90] on input "Star Lotterie bonus progressivo 10€ ogni 100€ giocati GEV LOL 3gg" at bounding box center [587, 91] width 844 height 21
click at [227, 91] on input "Star Lotterie bonus prog. 50% fino a 200€ 10€ ogni 100€ giocati GEV LOL 3gg" at bounding box center [587, 91] width 844 height 21
type input "Star Lotterie DEPO + giocato bonus prog. 50% fino a 200€ 10€ ogni 100€ giocati …"
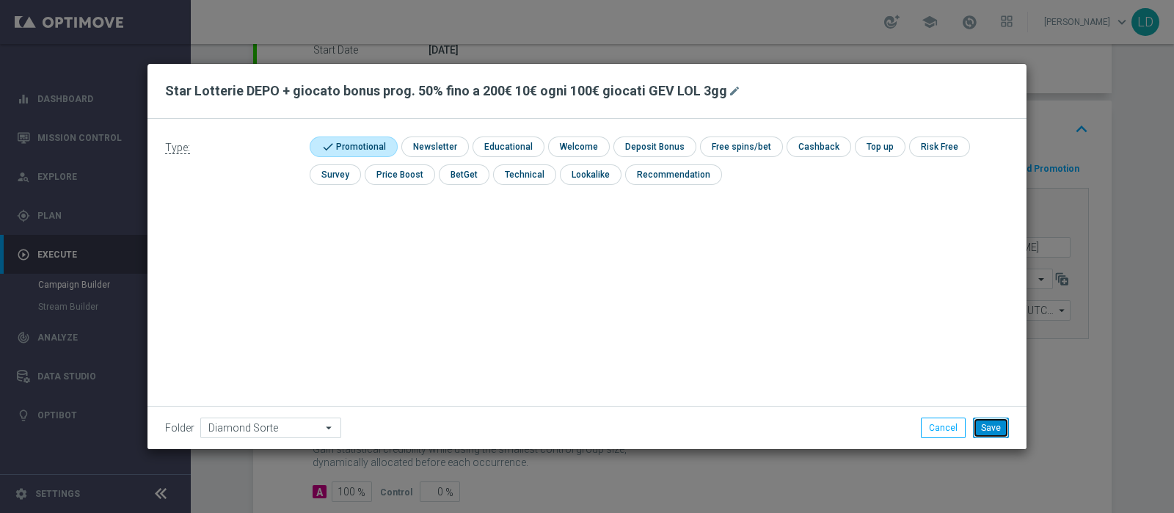
click at [993, 427] on button "Save" at bounding box center [991, 428] width 36 height 21
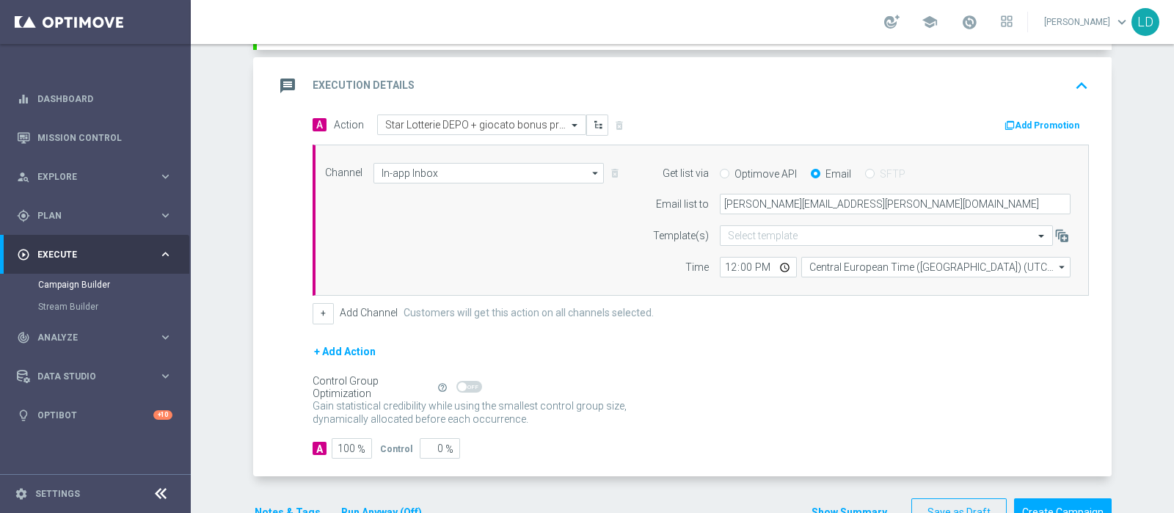
scroll to position [338, 0]
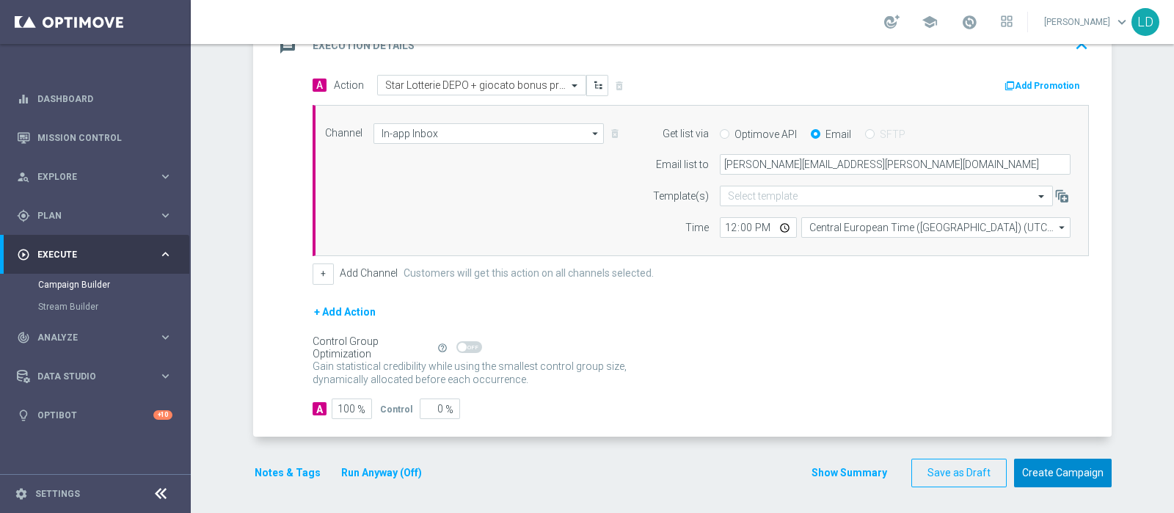
click at [1074, 476] on button "Create Campaign" at bounding box center [1063, 473] width 98 height 29
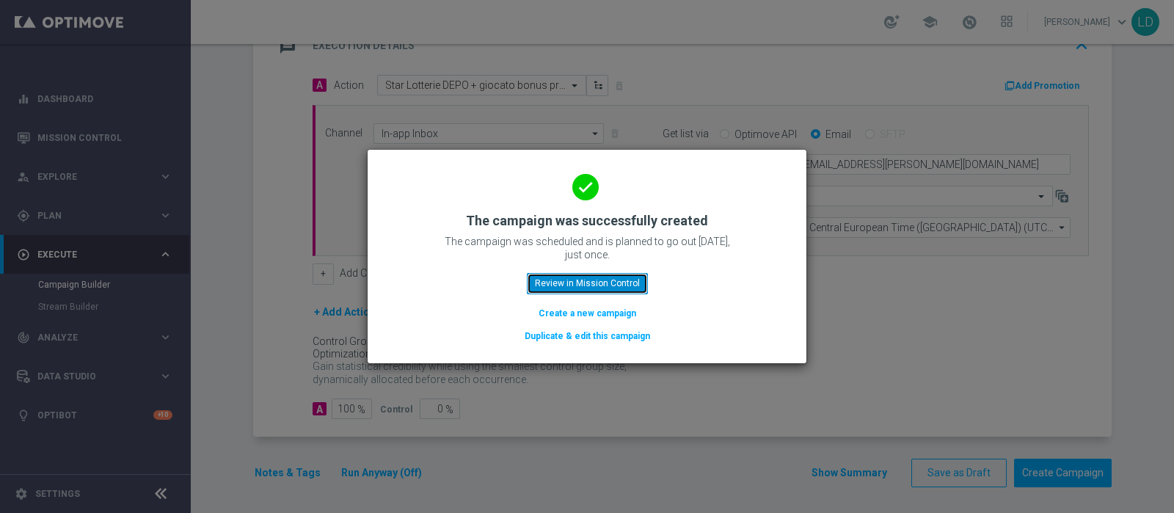
click at [583, 282] on button "Review in Mission Control" at bounding box center [587, 283] width 121 height 21
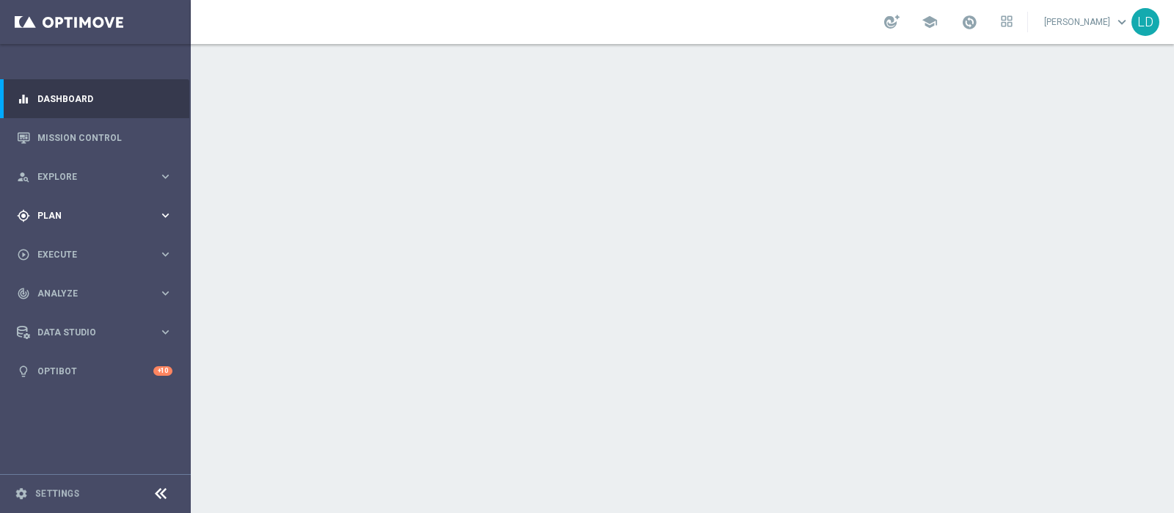
click at [123, 213] on span "Plan" at bounding box center [97, 215] width 121 height 9
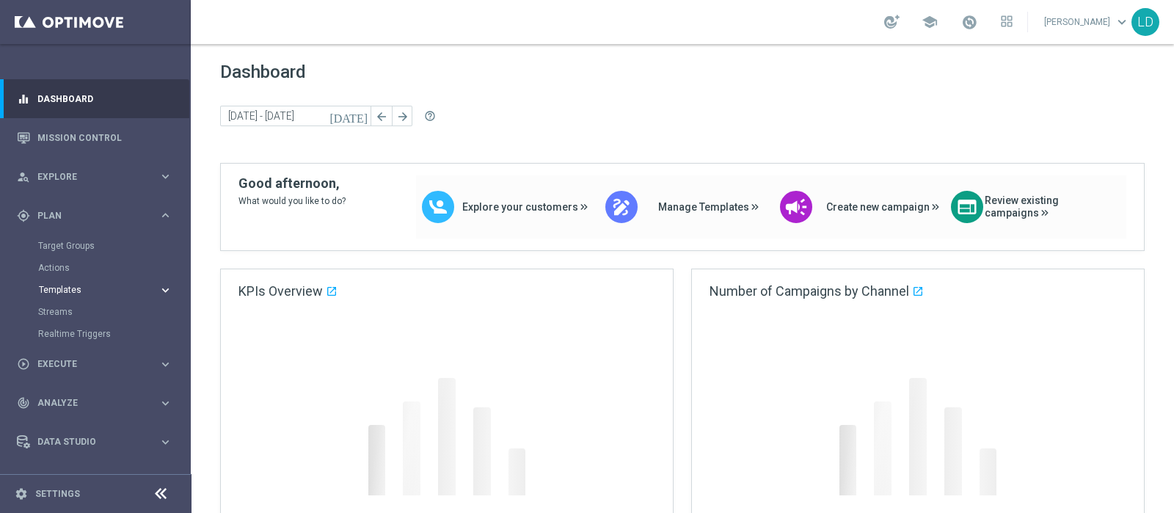
click at [75, 288] on span "Templates" at bounding box center [91, 289] width 105 height 9
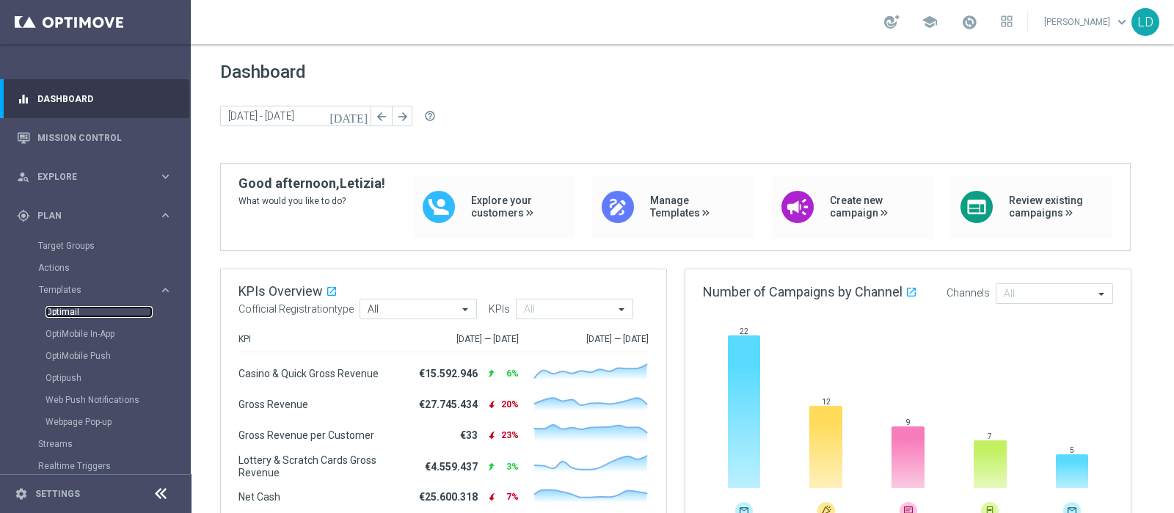
click at [67, 310] on link "Optimail" at bounding box center [98, 312] width 107 height 12
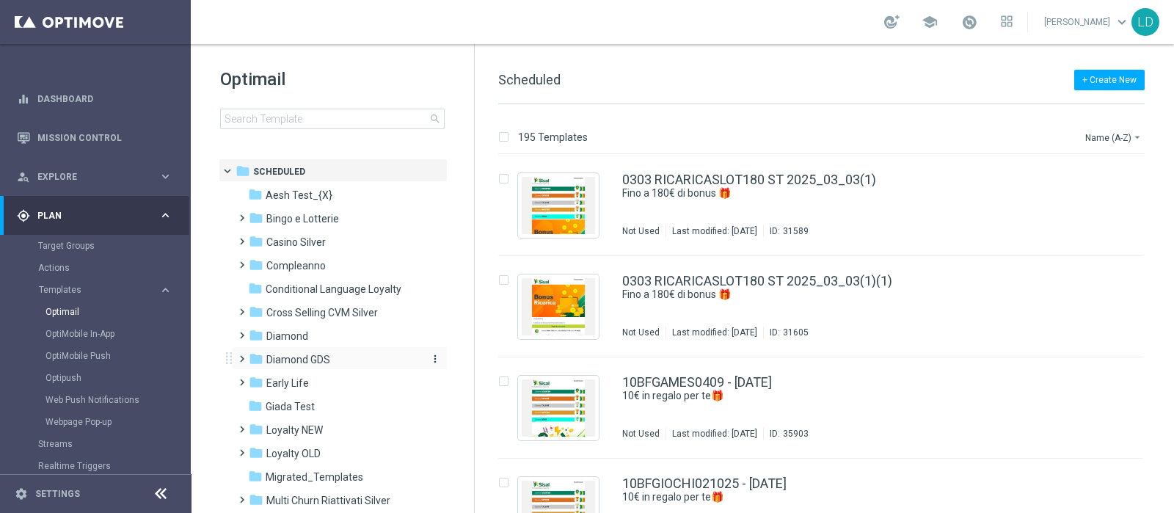
click at [325, 359] on span "Diamond GDS" at bounding box center [298, 359] width 64 height 13
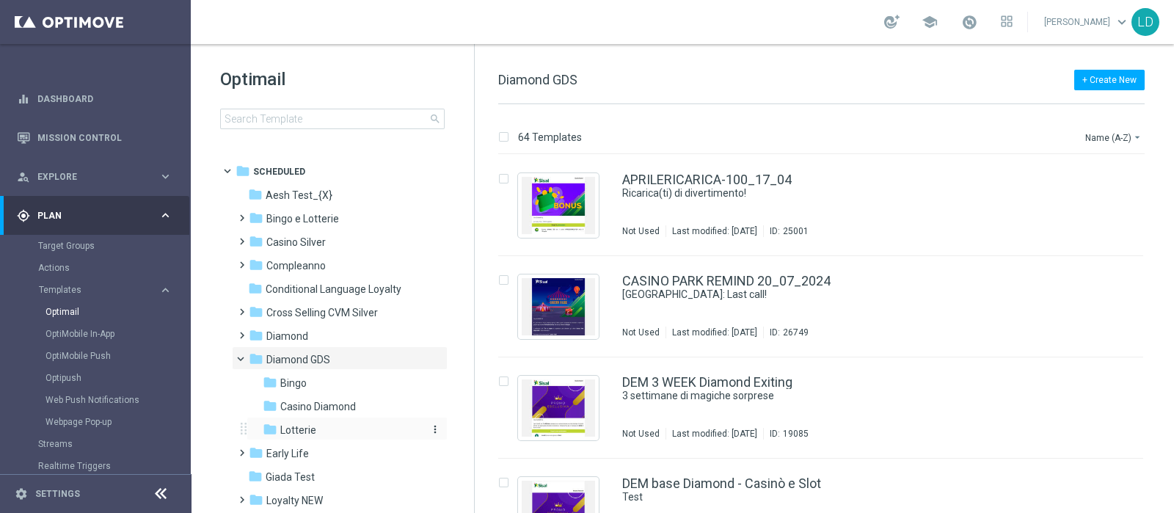
click at [319, 431] on div "folder Lotterie" at bounding box center [341, 430] width 156 height 17
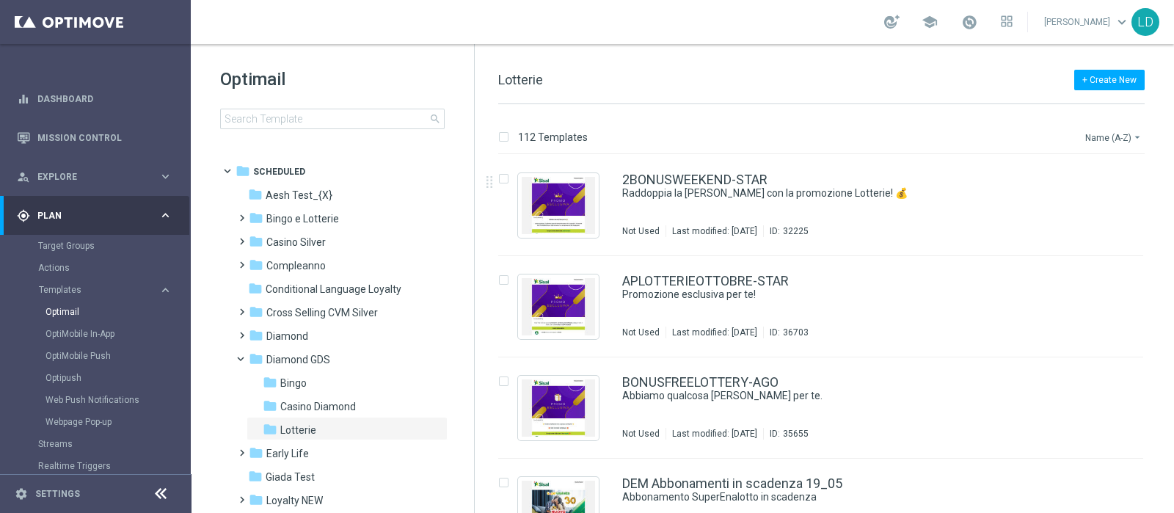
click at [1099, 139] on button "Name (A-Z) arrow_drop_down" at bounding box center [1114, 137] width 61 height 18
click at [1089, 207] on span "Date Modified (Newest)" at bounding box center [1088, 202] width 98 height 10
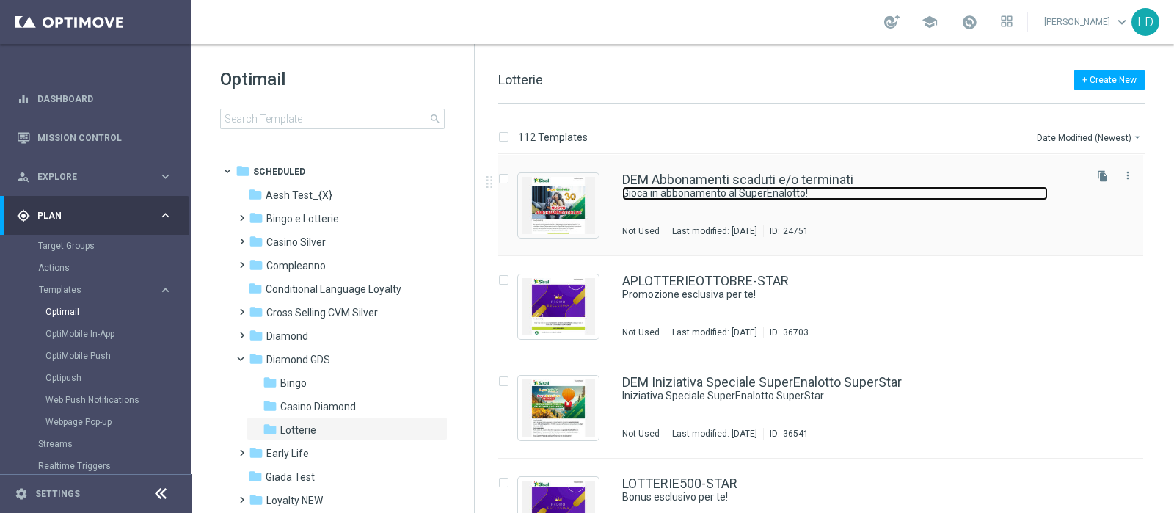
click at [684, 192] on link "Gioca in abbonamento al SuperEnalotto!" at bounding box center [835, 193] width 426 height 14
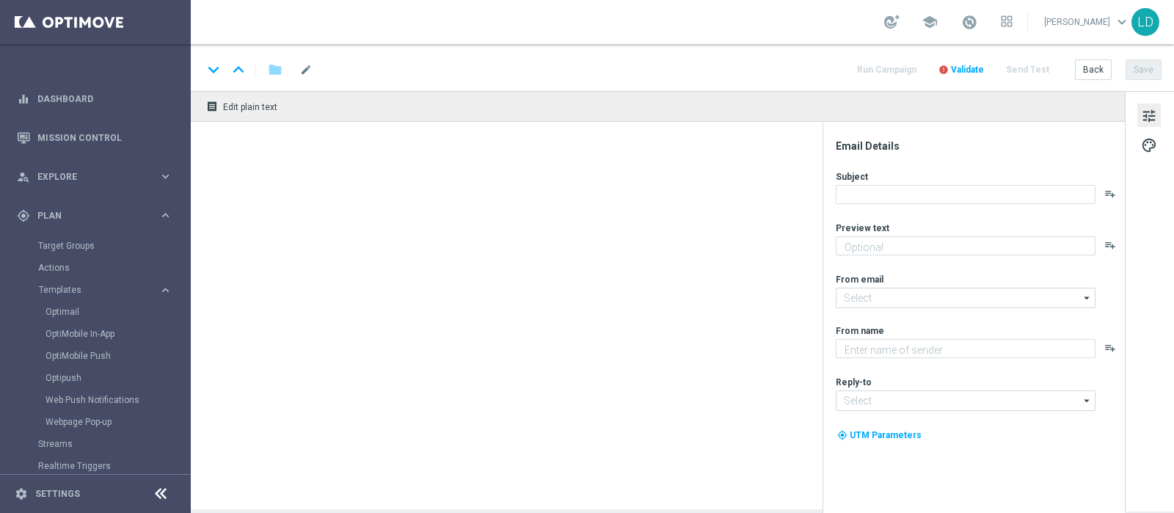
type input "giochi@comunicazioni.sisal.it"
type textarea "Sisal Vip"
type input "teamvip@sisal.it"
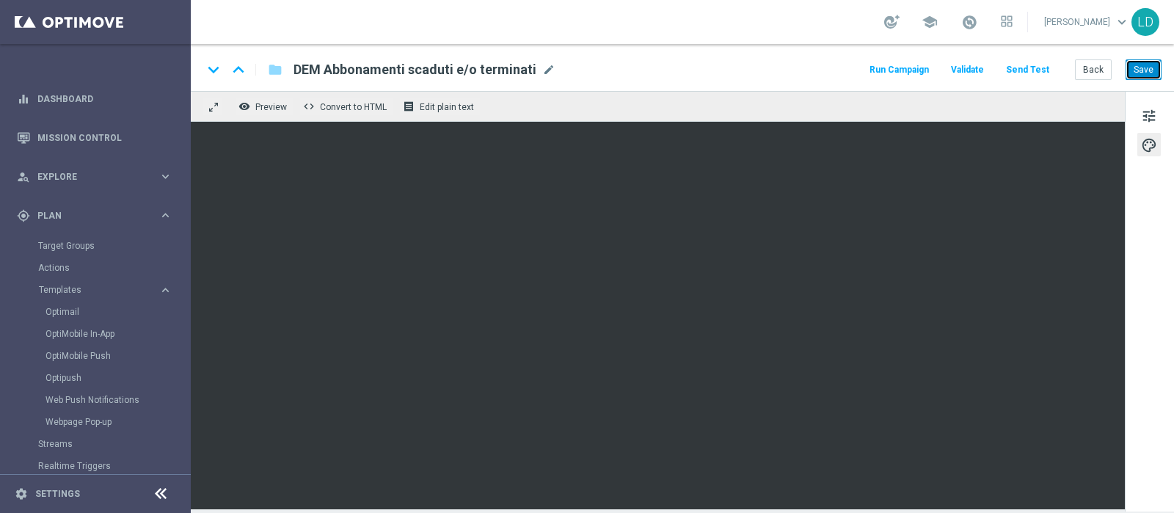
click at [1156, 69] on button "Save" at bounding box center [1144, 69] width 36 height 21
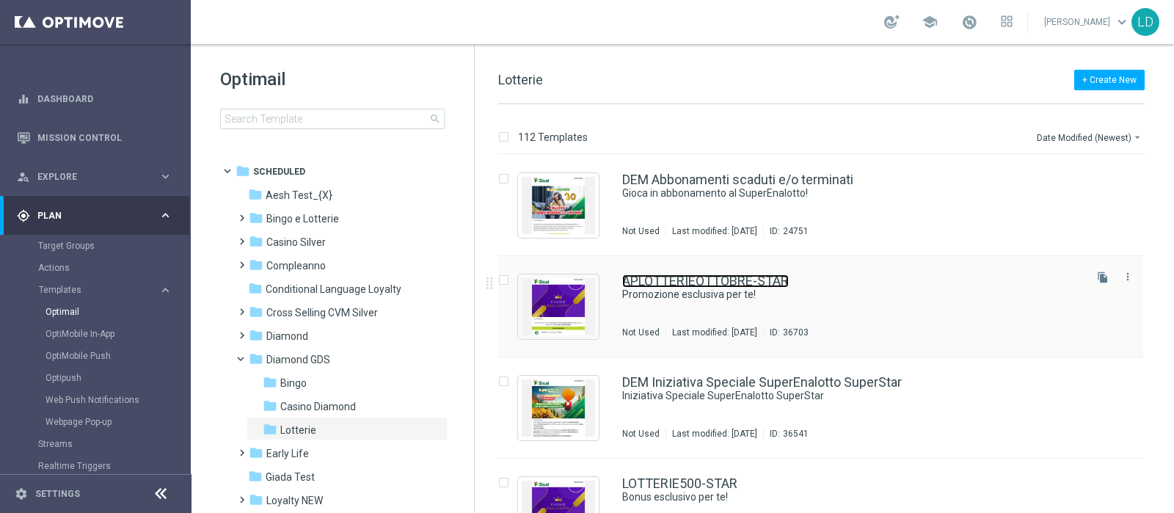
click at [684, 284] on link "APLOTTERIEOTTOBRE-STAR" at bounding box center [705, 280] width 167 height 13
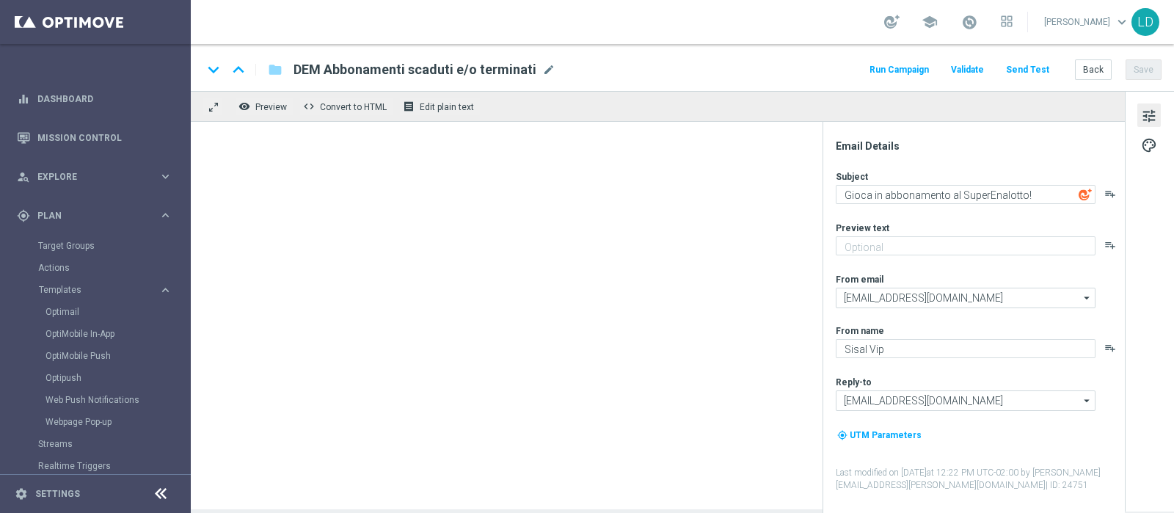
type textarea "Promozione esclusiva per te!"
type textarea "Fino a 1.000€ di bonus 💰"
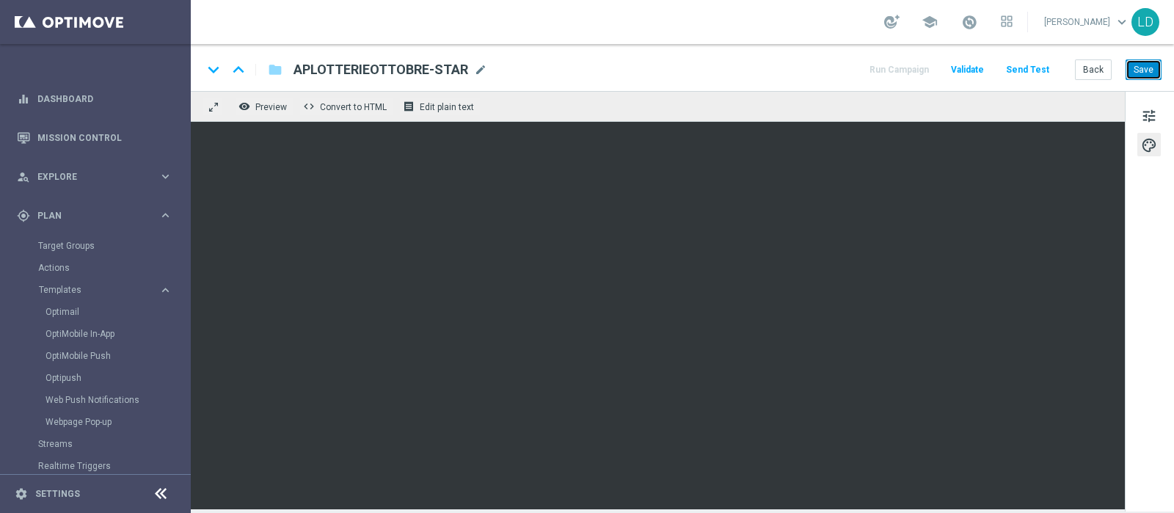
click at [1137, 62] on button "Save" at bounding box center [1144, 69] width 36 height 21
click at [1147, 66] on button "Save" at bounding box center [1144, 69] width 36 height 21
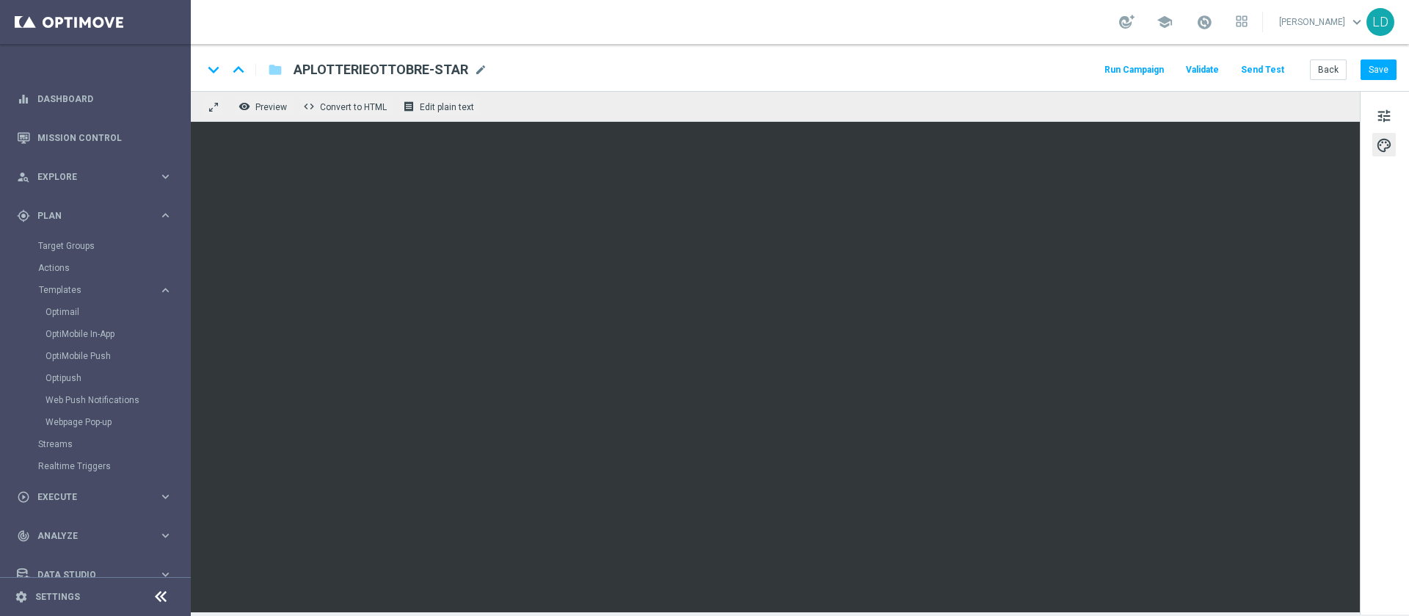
click at [977, 99] on div "remove_red_eye Preview code Convert to HTML receipt Edit plain text" at bounding box center [775, 106] width 1169 height 31
click at [964, 65] on div "keyboard_arrow_down keyboard_arrow_up folder APLOTTERIEOTTOBRE-STAR APLOTTERIEO…" at bounding box center [800, 69] width 1194 height 19
